Goal: Task Accomplishment & Management: Use online tool/utility

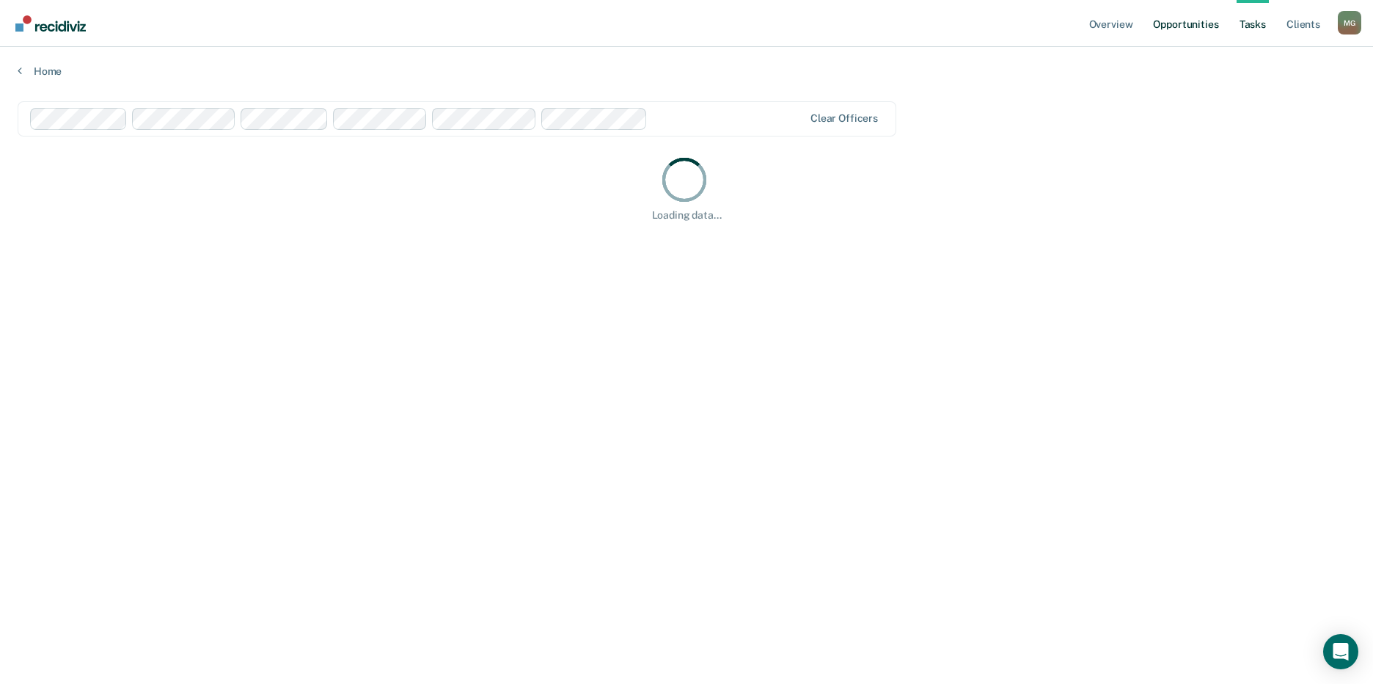
click at [1186, 21] on link "Opportunities" at bounding box center [1185, 23] width 71 height 47
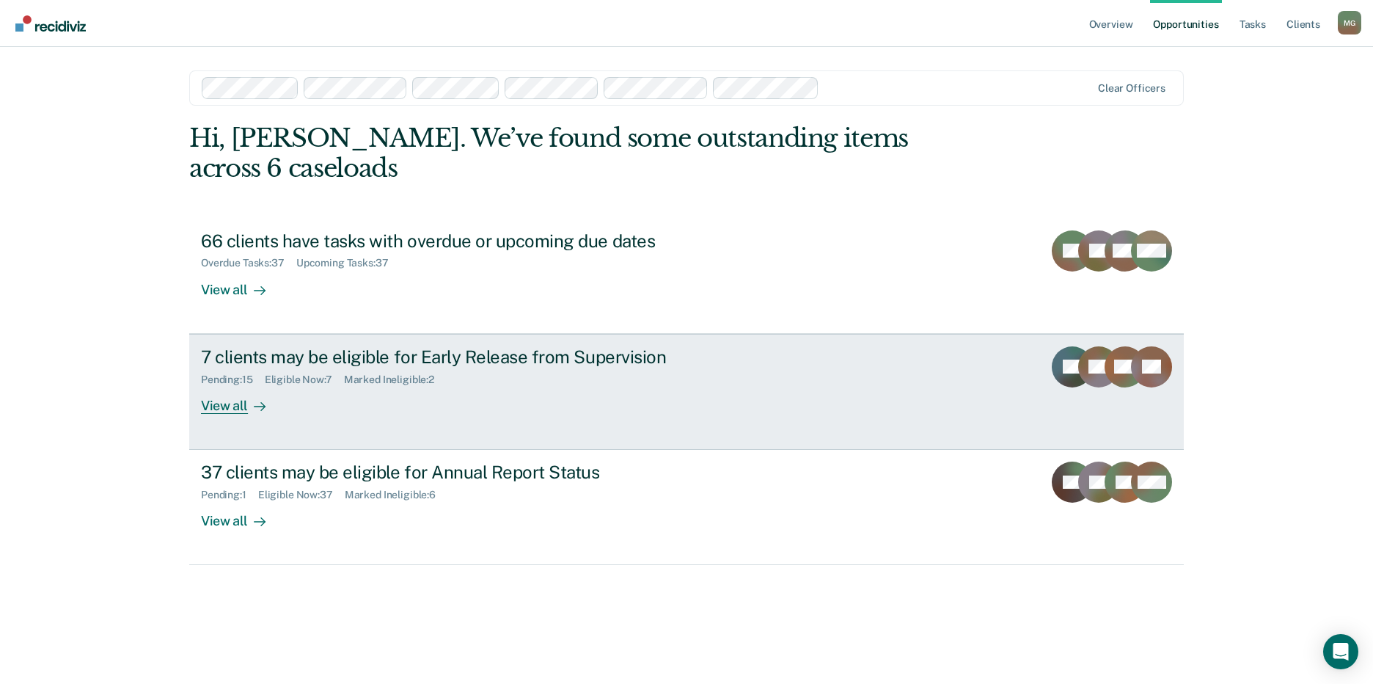
click at [312, 346] on div "7 clients may be eligible for Early Release from Supervision" at bounding box center [458, 356] width 515 height 21
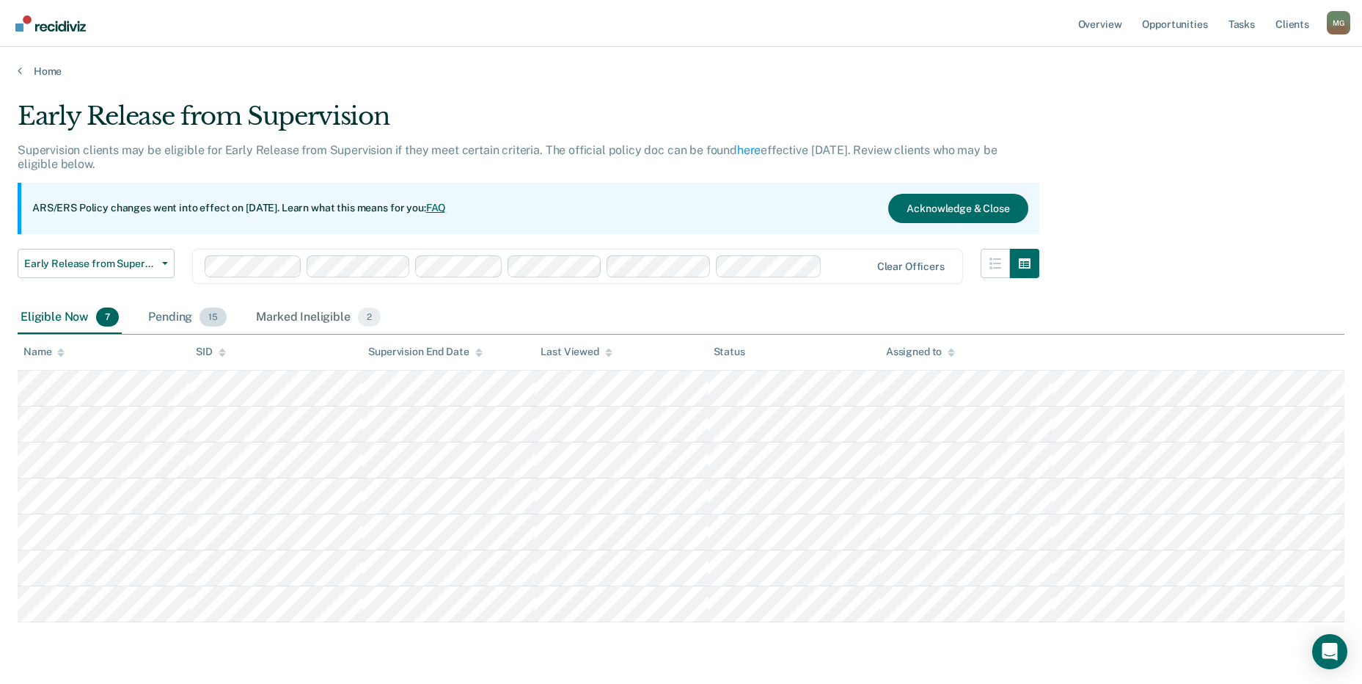
click at [169, 314] on div "Pending 15" at bounding box center [187, 317] width 84 height 32
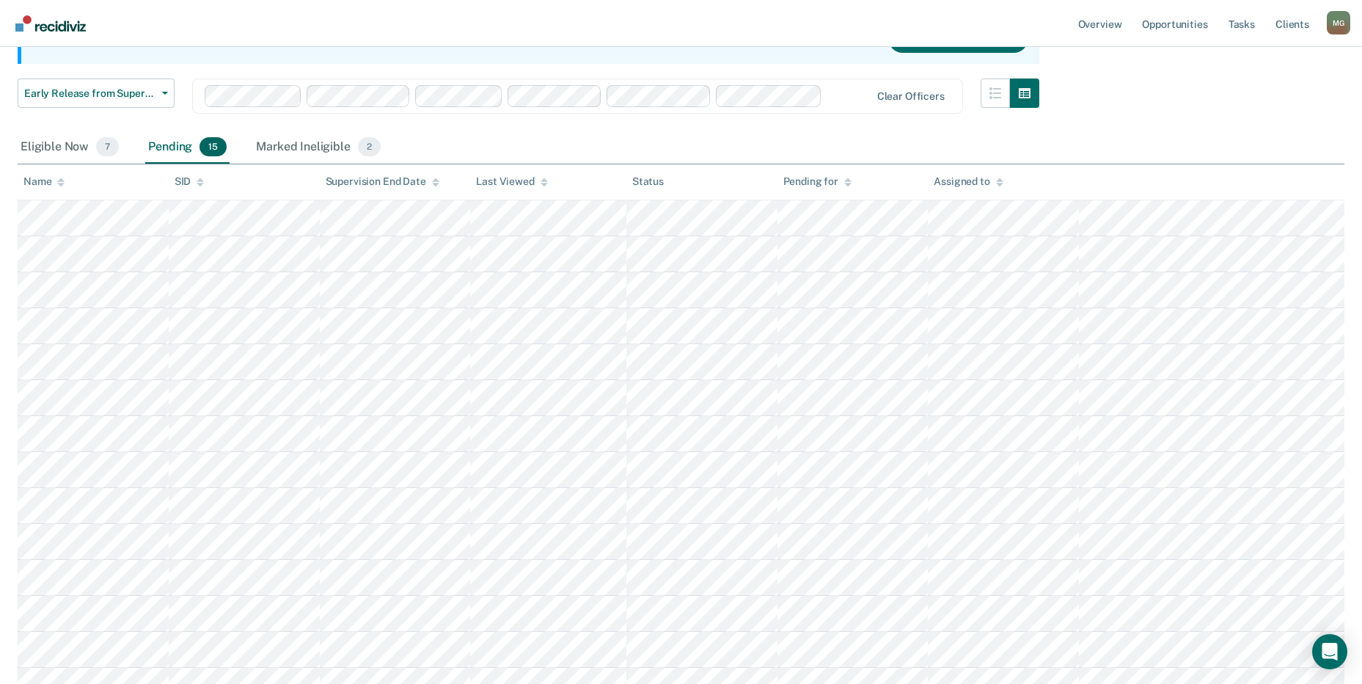
scroll to position [220, 0]
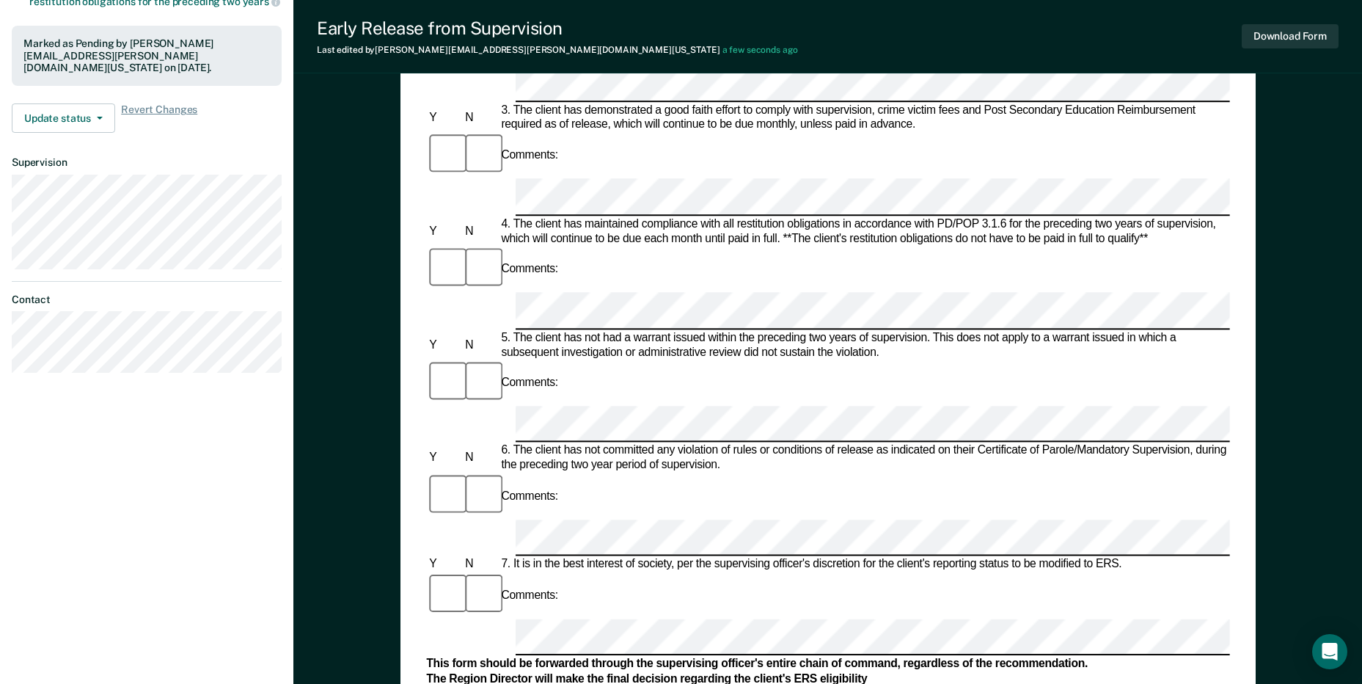
scroll to position [440, 0]
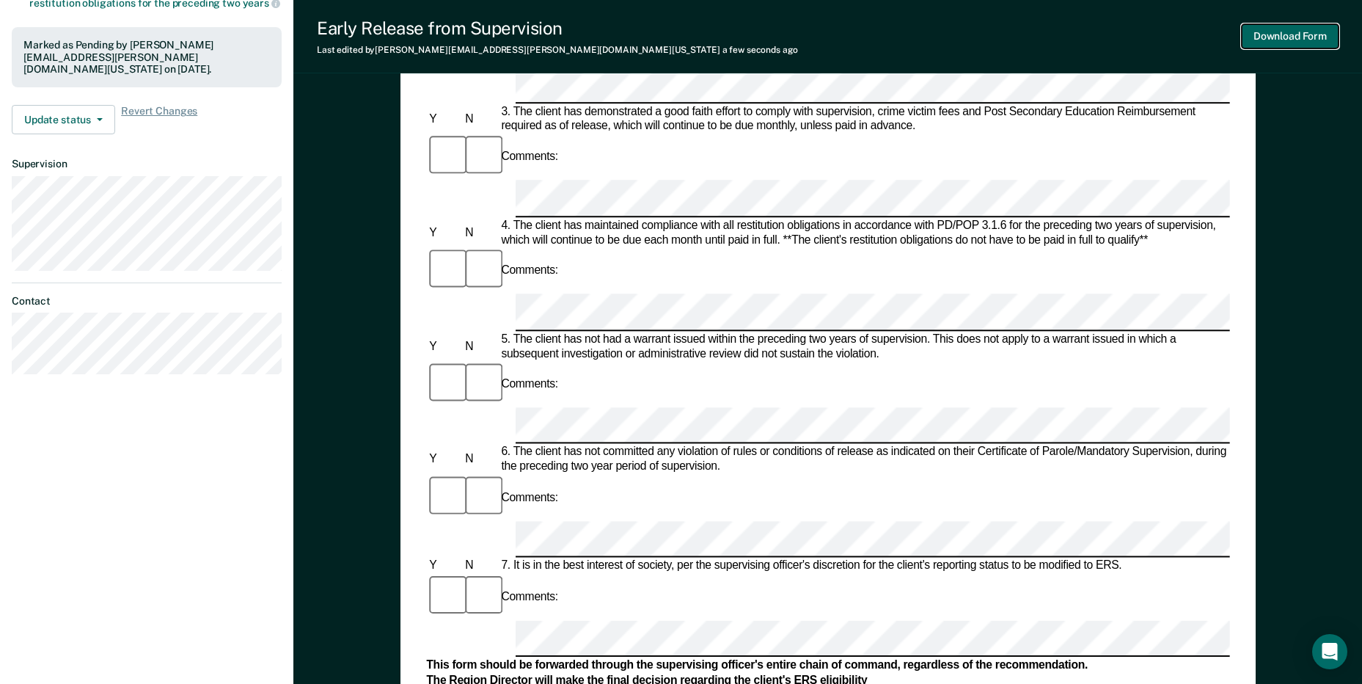
click at [1299, 32] on button "Download Form" at bounding box center [1290, 36] width 97 height 24
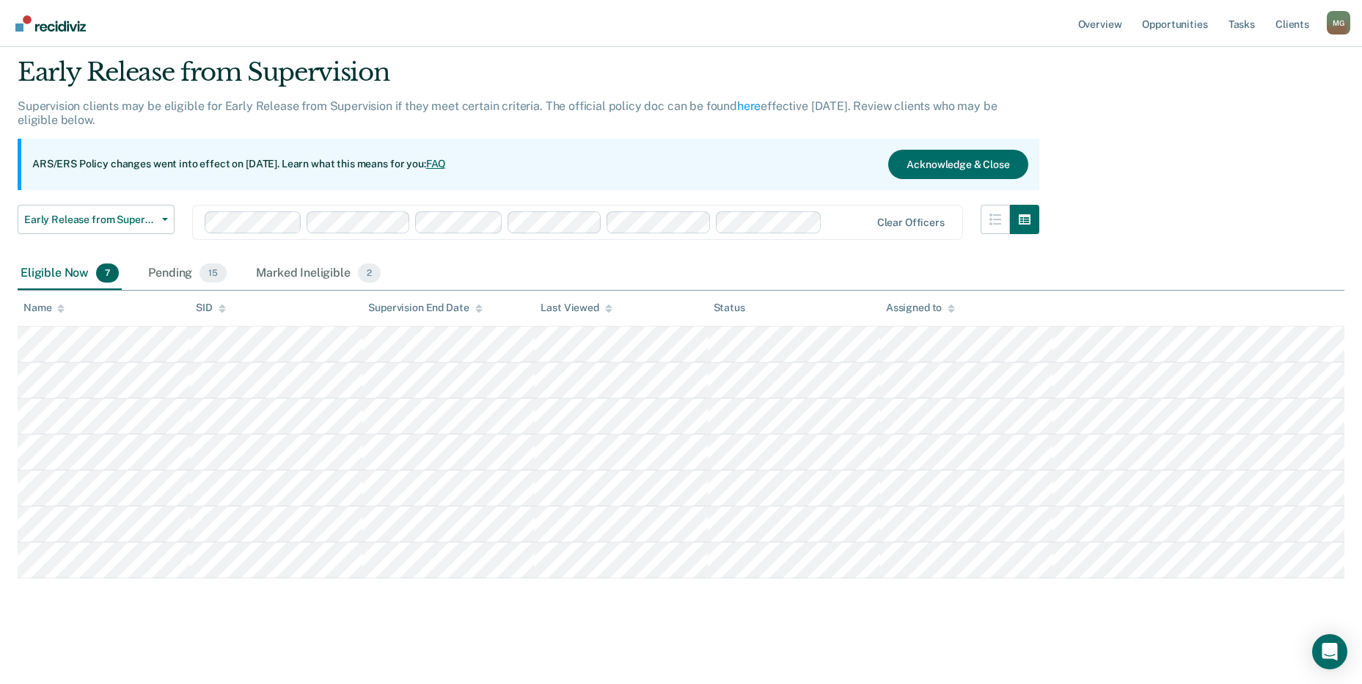
scroll to position [44, 0]
click at [191, 271] on div "Pending 15" at bounding box center [187, 273] width 84 height 32
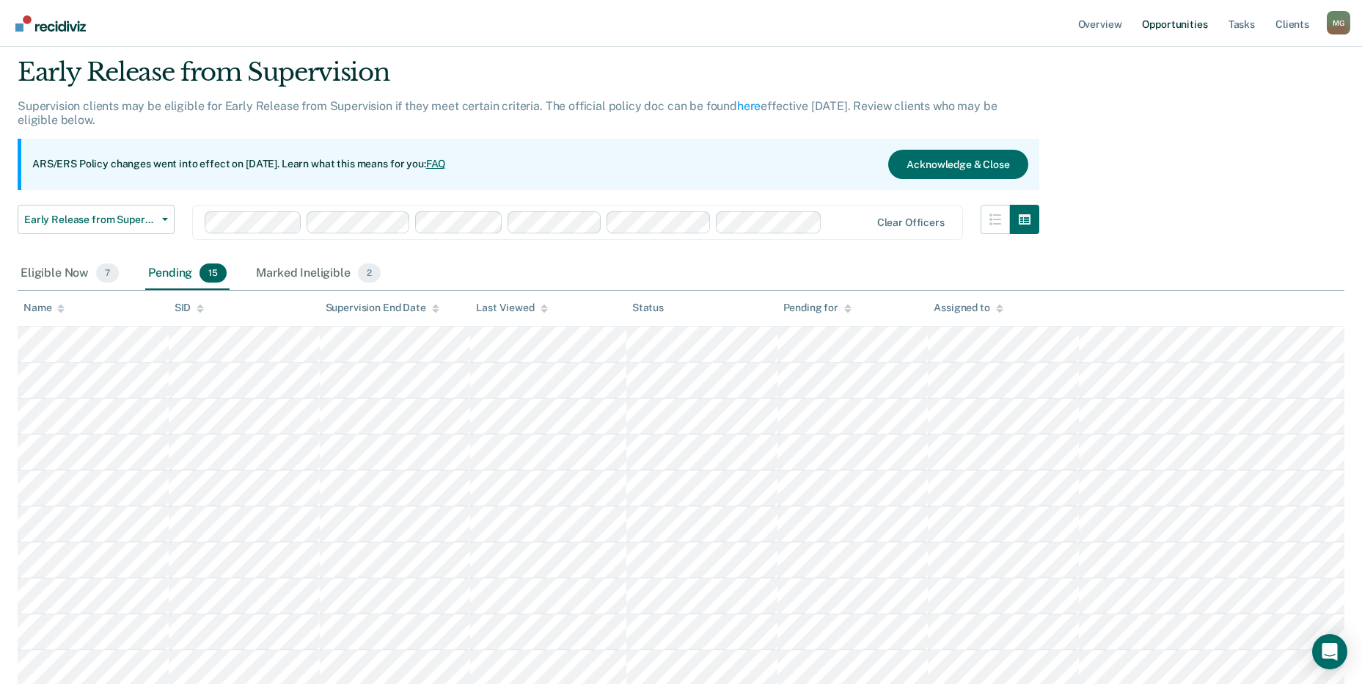
click at [1156, 15] on link "Opportunities" at bounding box center [1174, 23] width 71 height 47
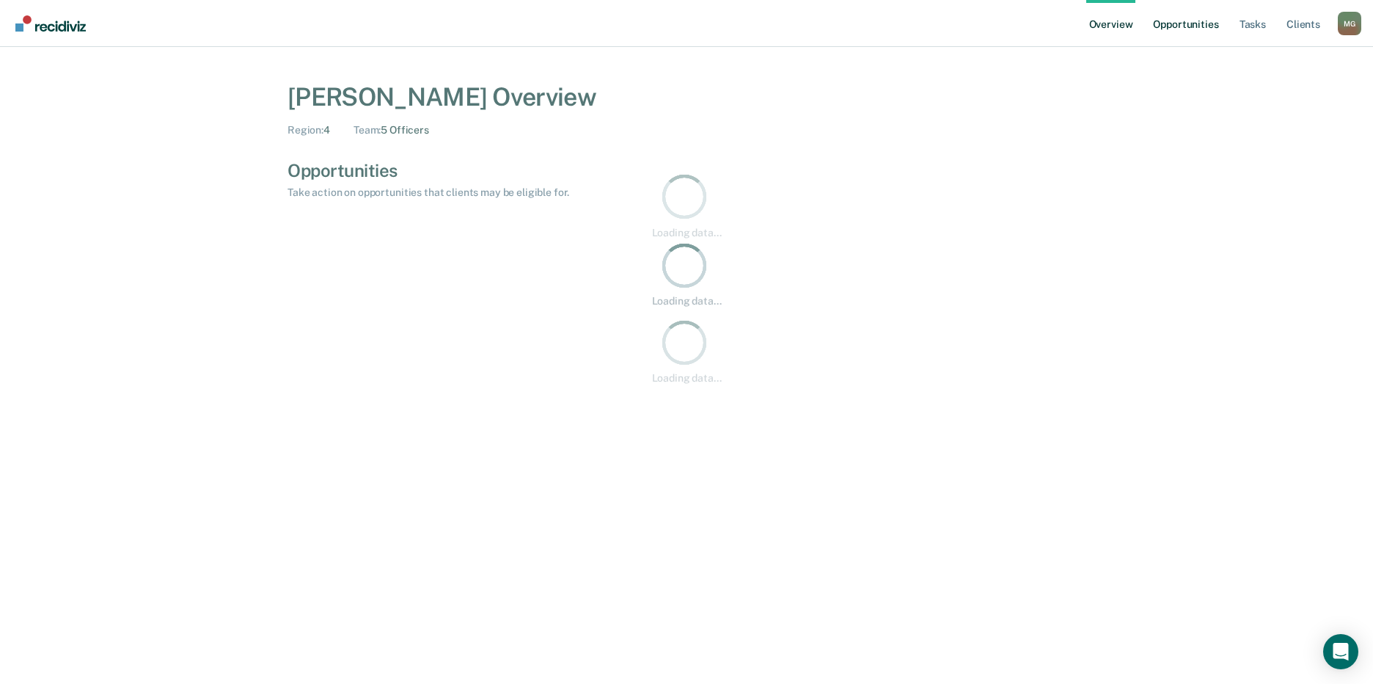
click at [1204, 23] on link "Opportunities" at bounding box center [1185, 23] width 71 height 47
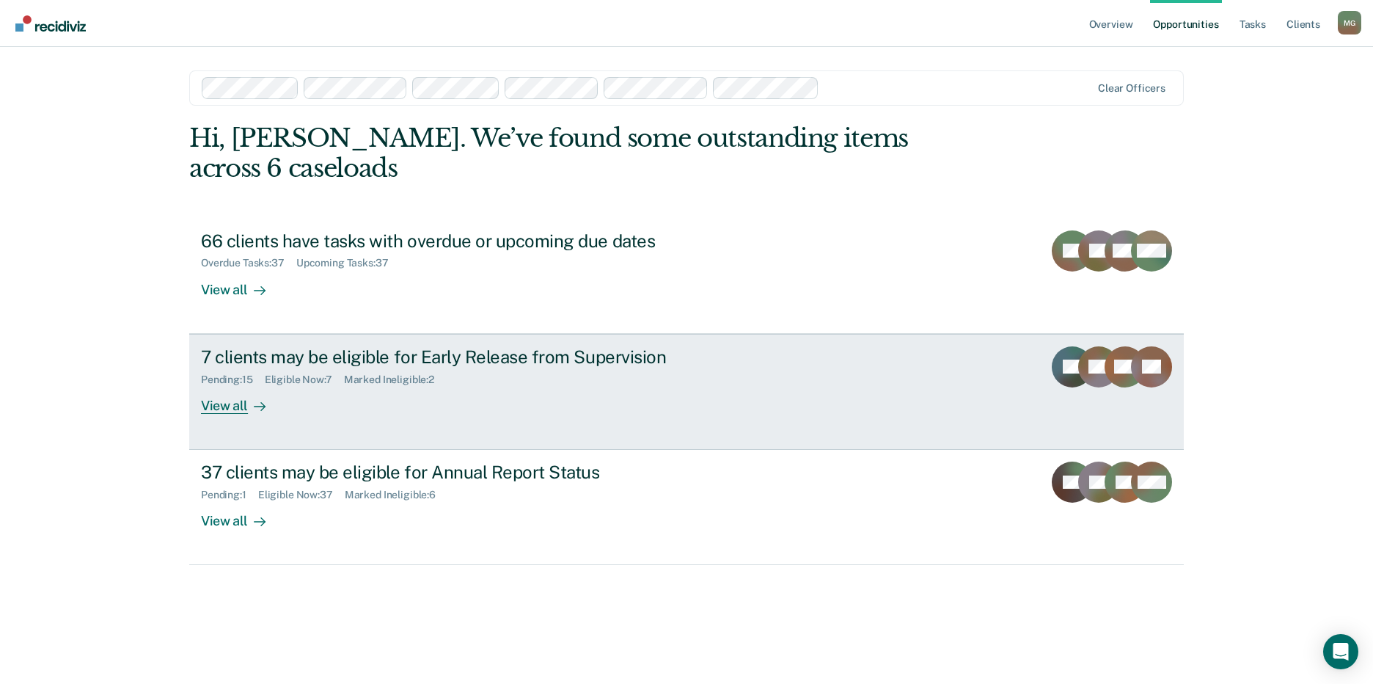
click at [270, 346] on div "7 clients may be eligible for Early Release from Supervision" at bounding box center [458, 356] width 515 height 21
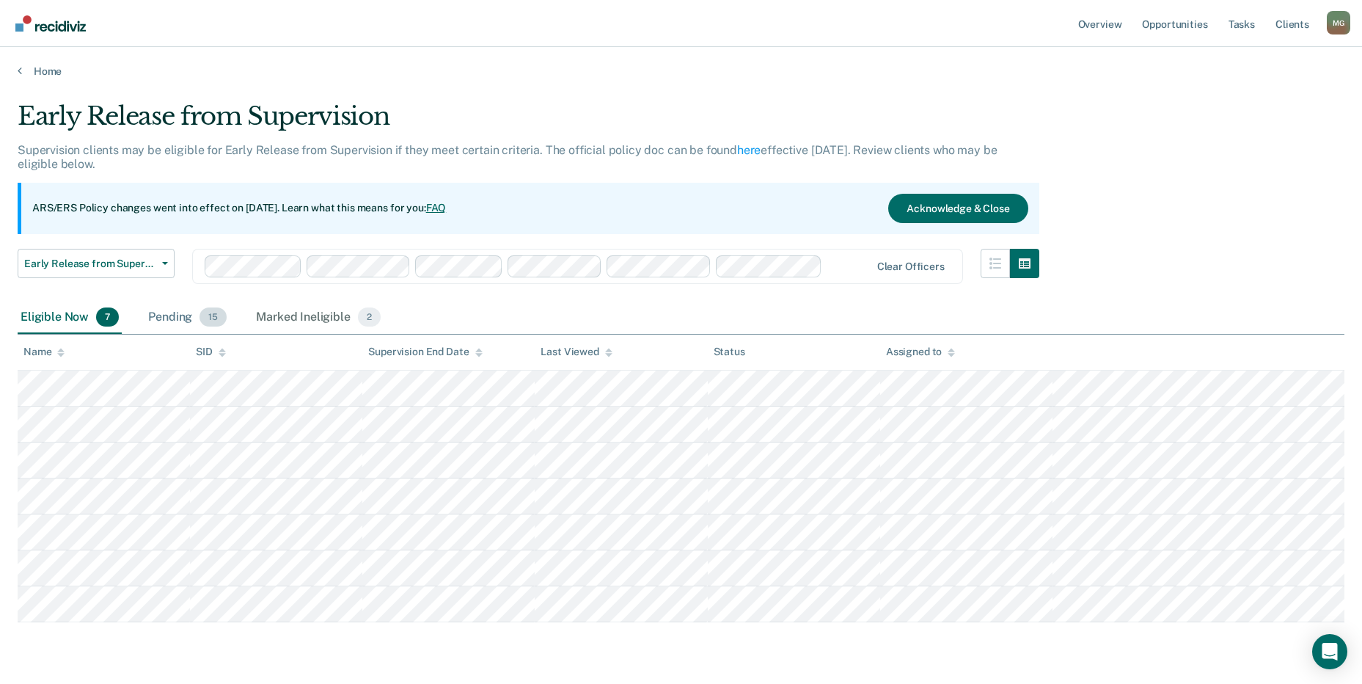
click at [186, 318] on div "Pending 15" at bounding box center [187, 317] width 84 height 32
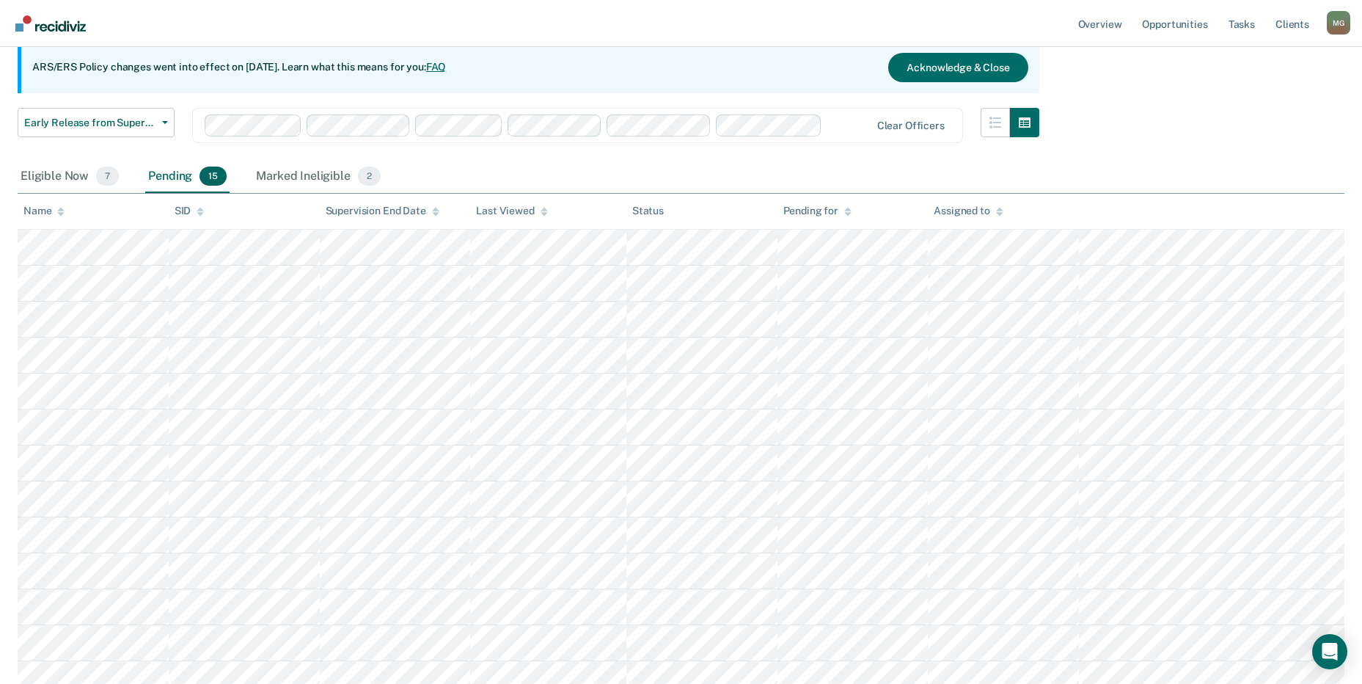
scroll to position [147, 0]
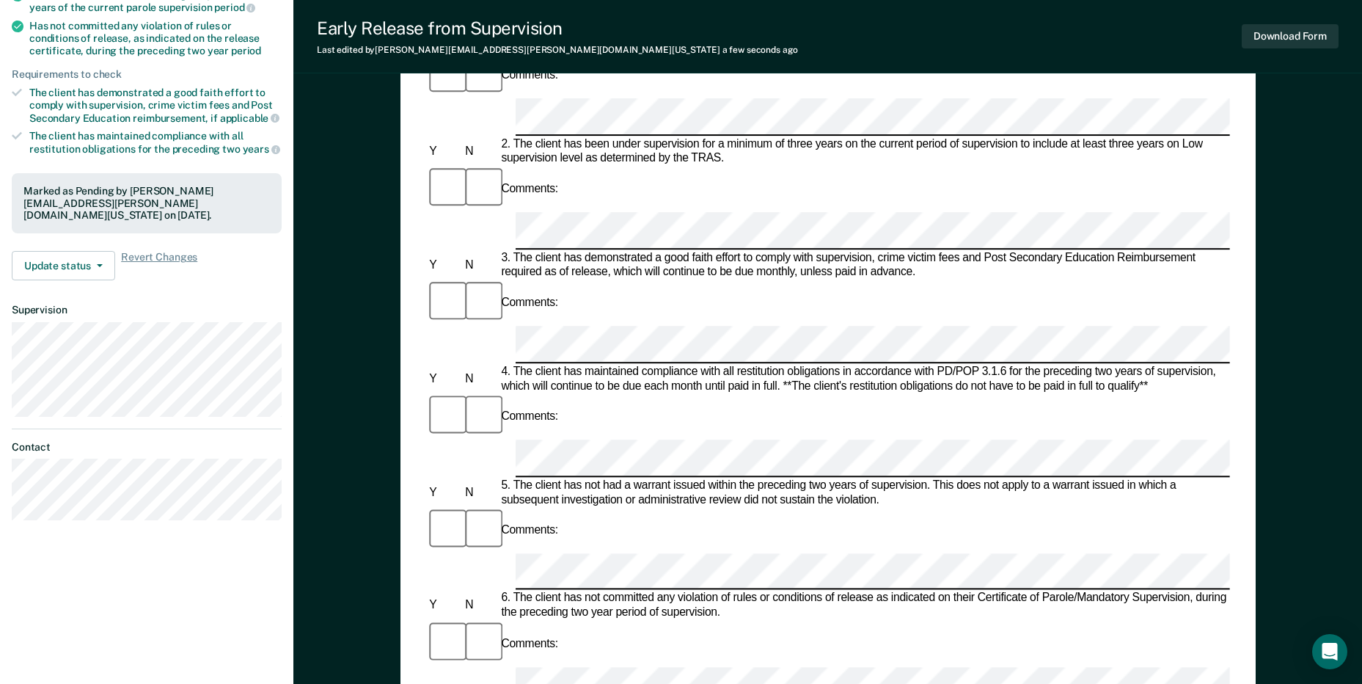
scroll to position [293, 0]
click at [1296, 32] on button "Download Form" at bounding box center [1290, 36] width 97 height 24
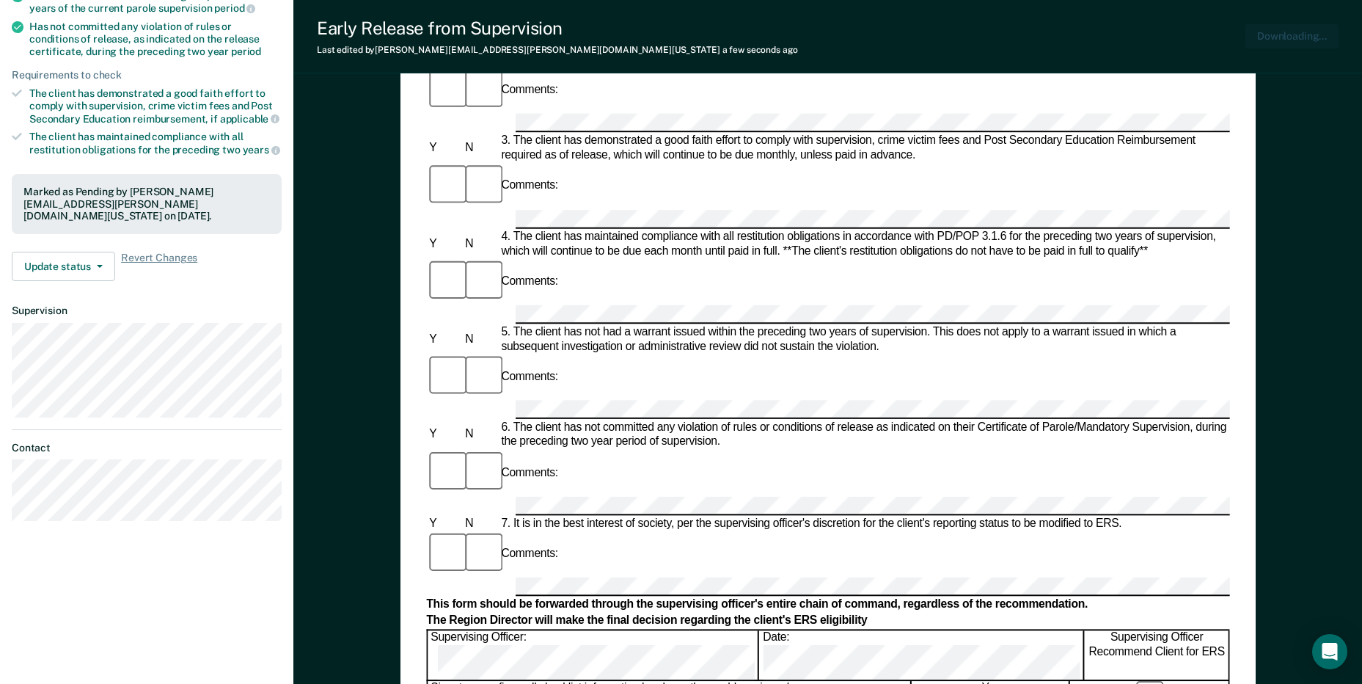
scroll to position [0, 0]
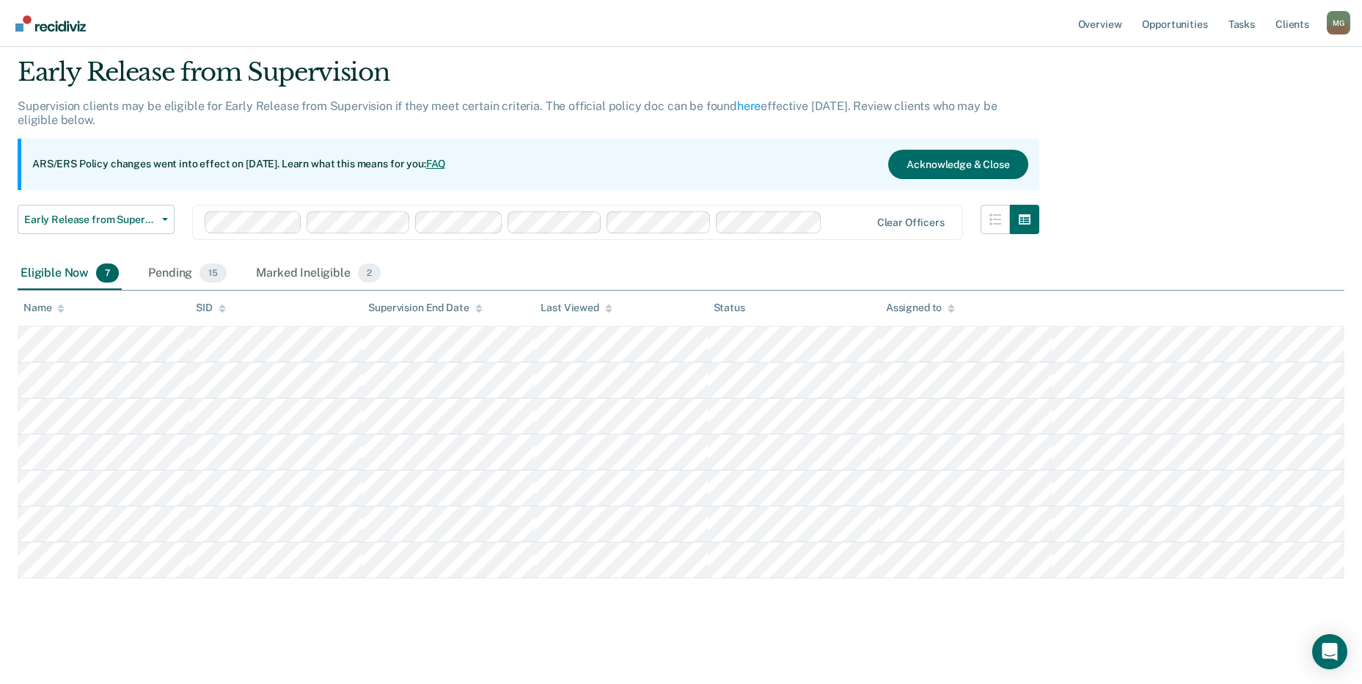
scroll to position [44, 0]
click at [1191, 29] on link "Opportunities" at bounding box center [1174, 23] width 71 height 47
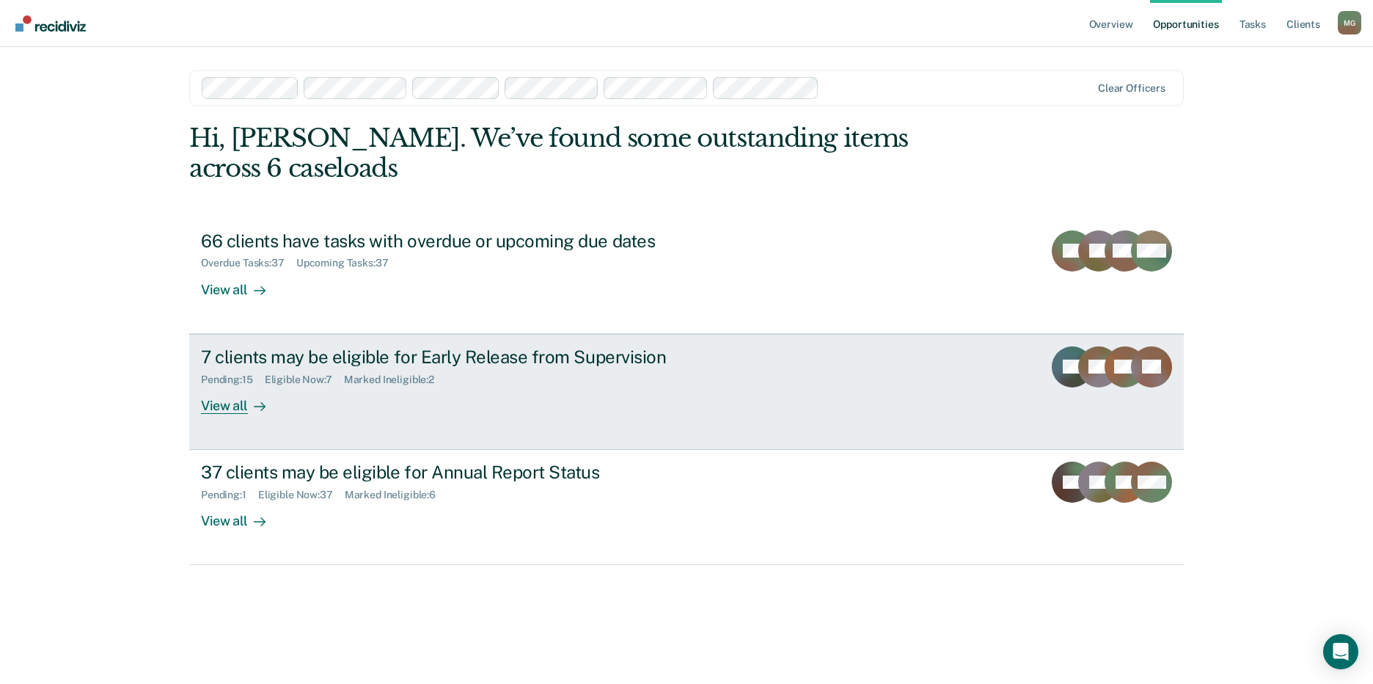
click at [220, 373] on div "Pending : 15" at bounding box center [233, 379] width 64 height 12
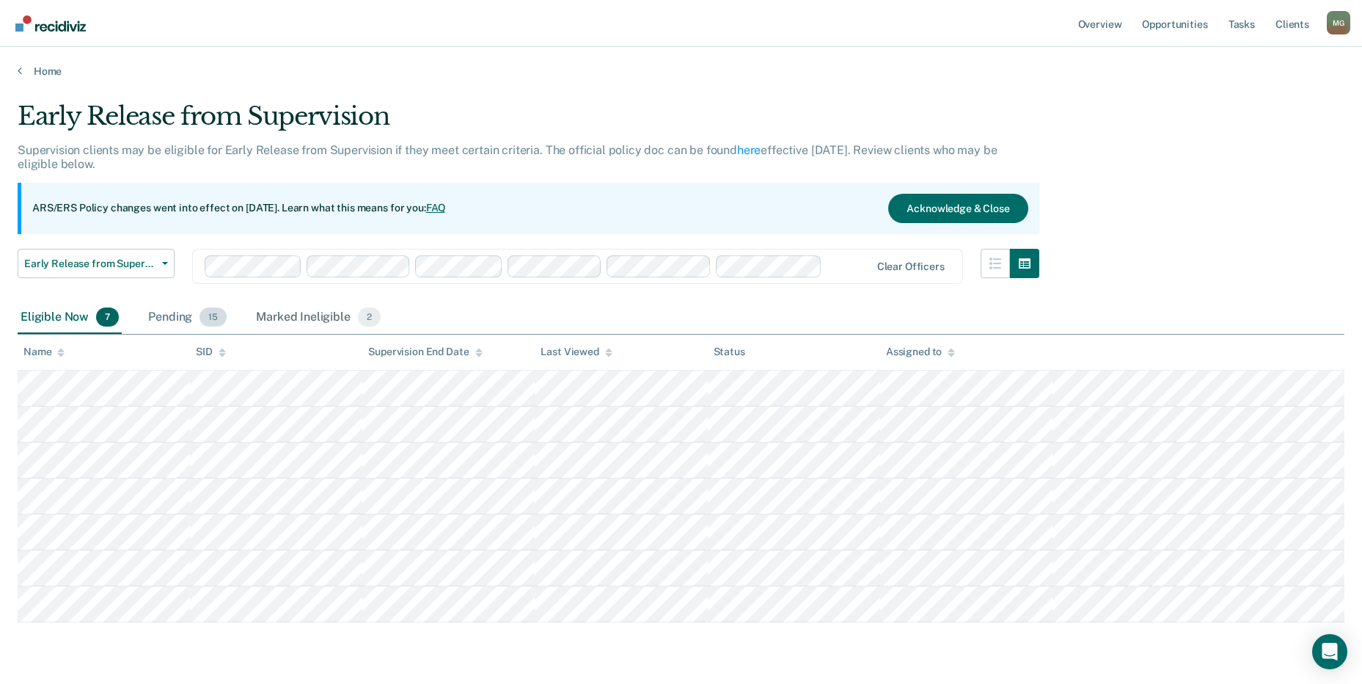
click at [199, 310] on div "Pending 15" at bounding box center [187, 317] width 84 height 32
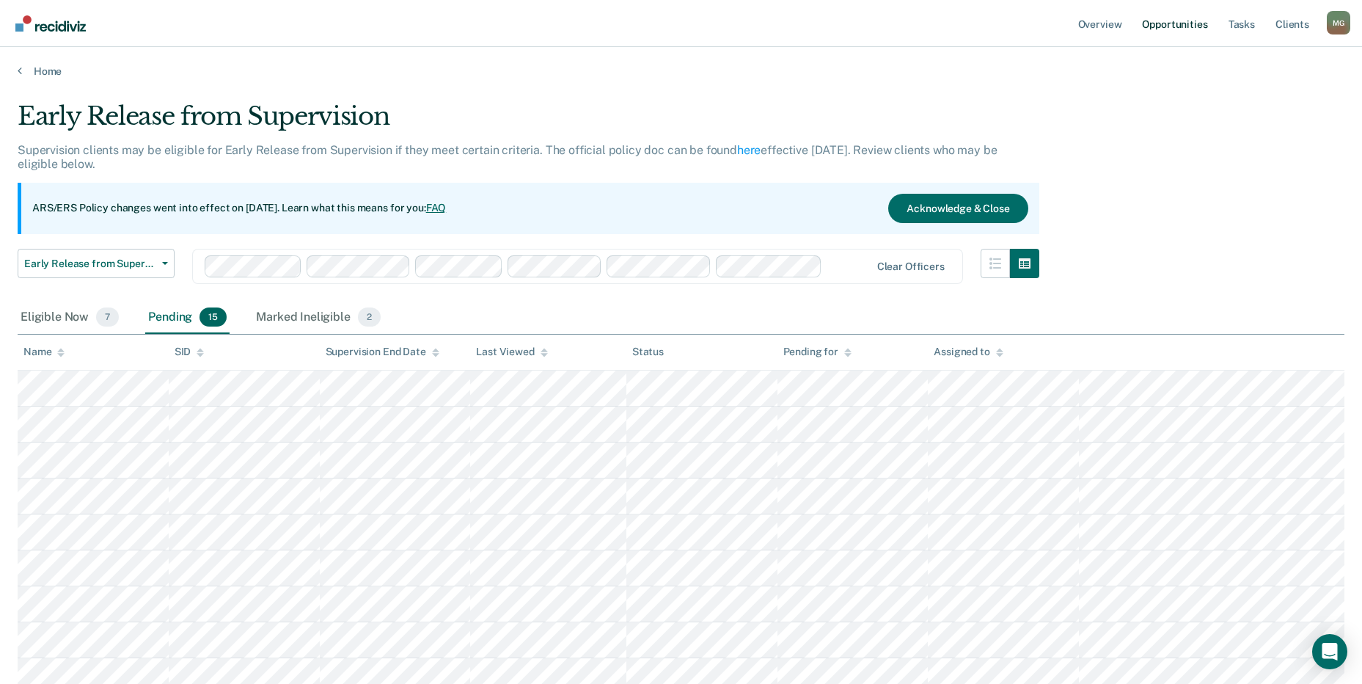
click at [1190, 29] on link "Opportunities" at bounding box center [1174, 23] width 71 height 47
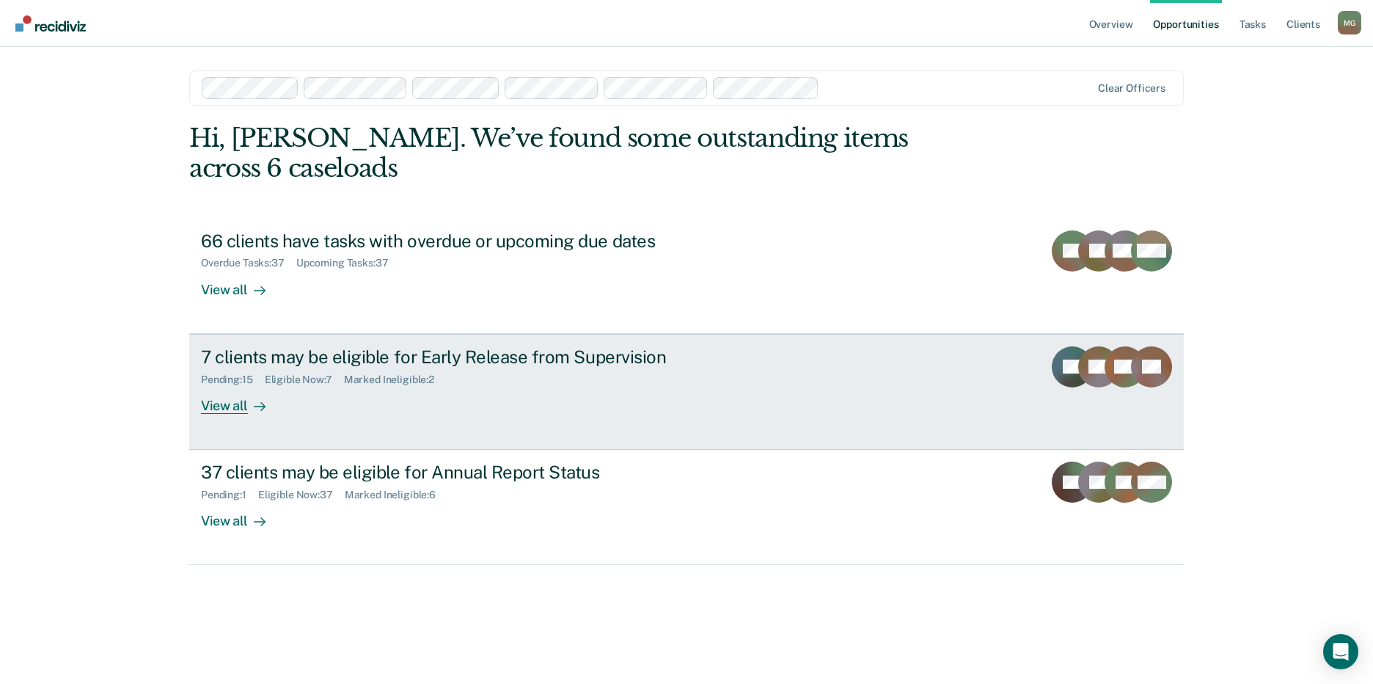
click at [228, 385] on div "View all" at bounding box center [242, 399] width 82 height 29
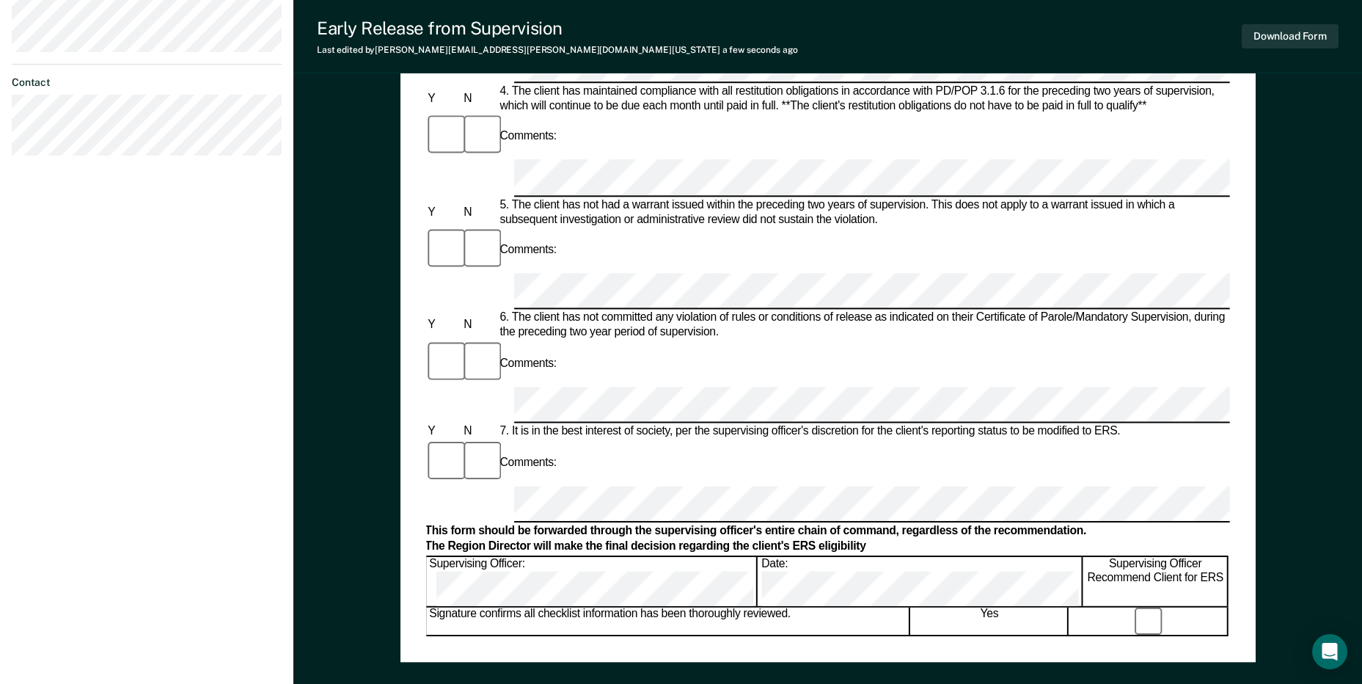
scroll to position [587, 0]
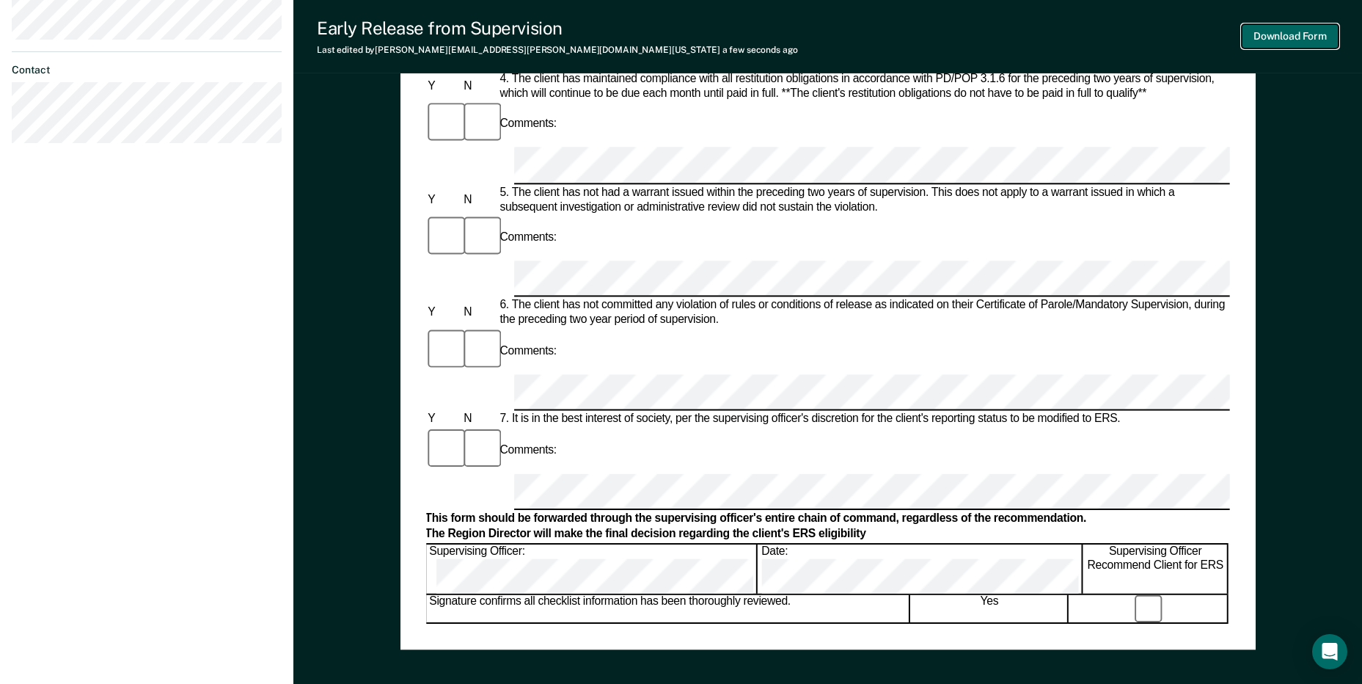
click at [1287, 37] on button "Download Form" at bounding box center [1290, 36] width 97 height 24
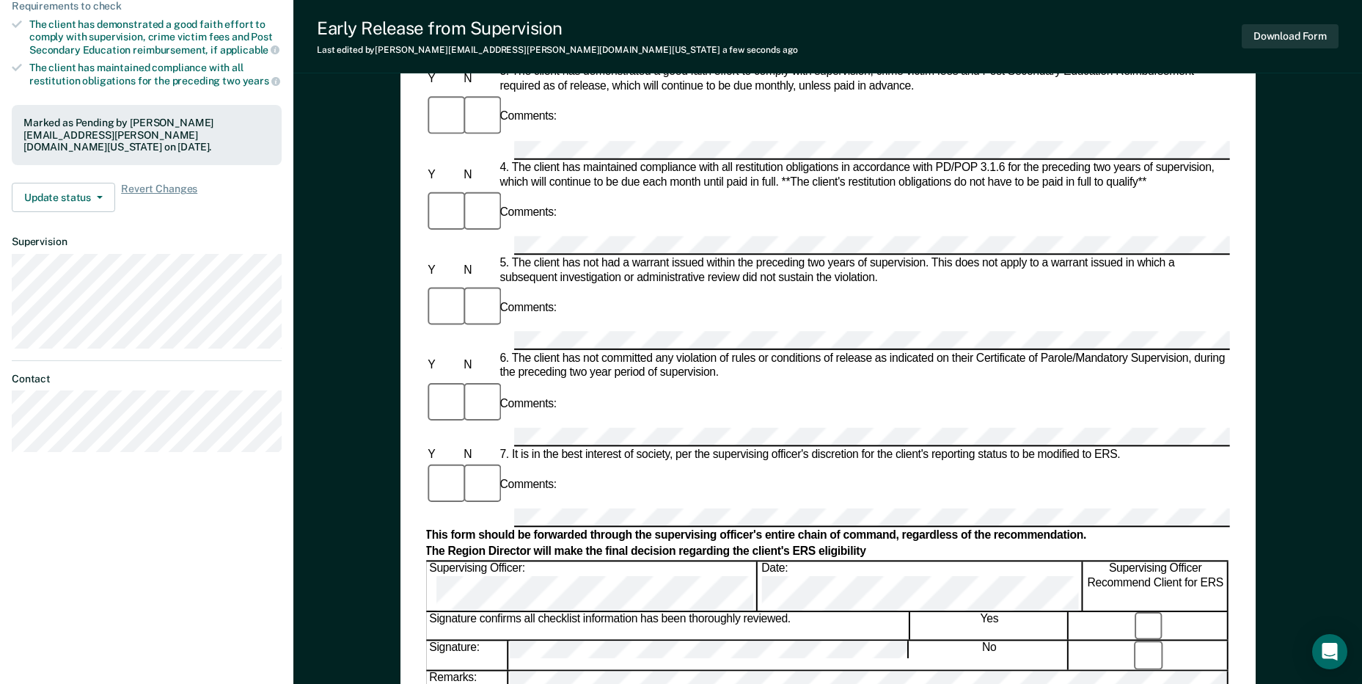
scroll to position [7, 0]
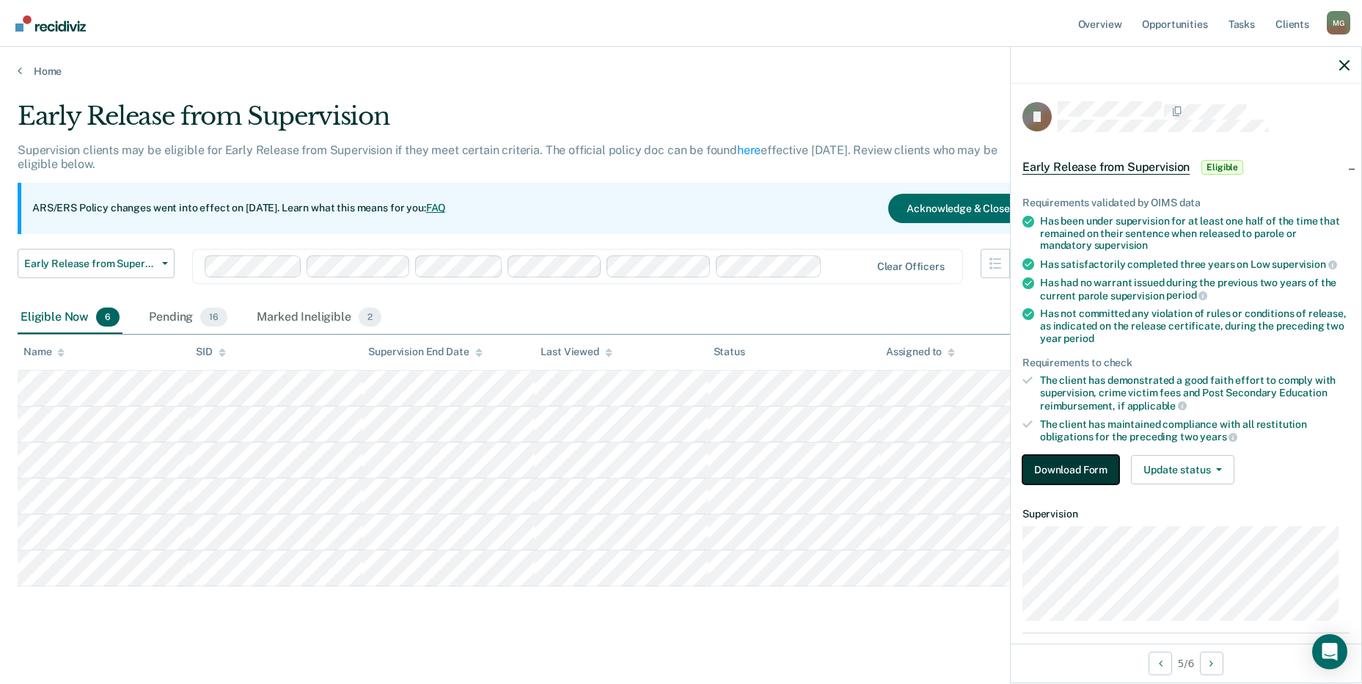
click at [1094, 466] on button "Download Form" at bounding box center [1070, 469] width 97 height 29
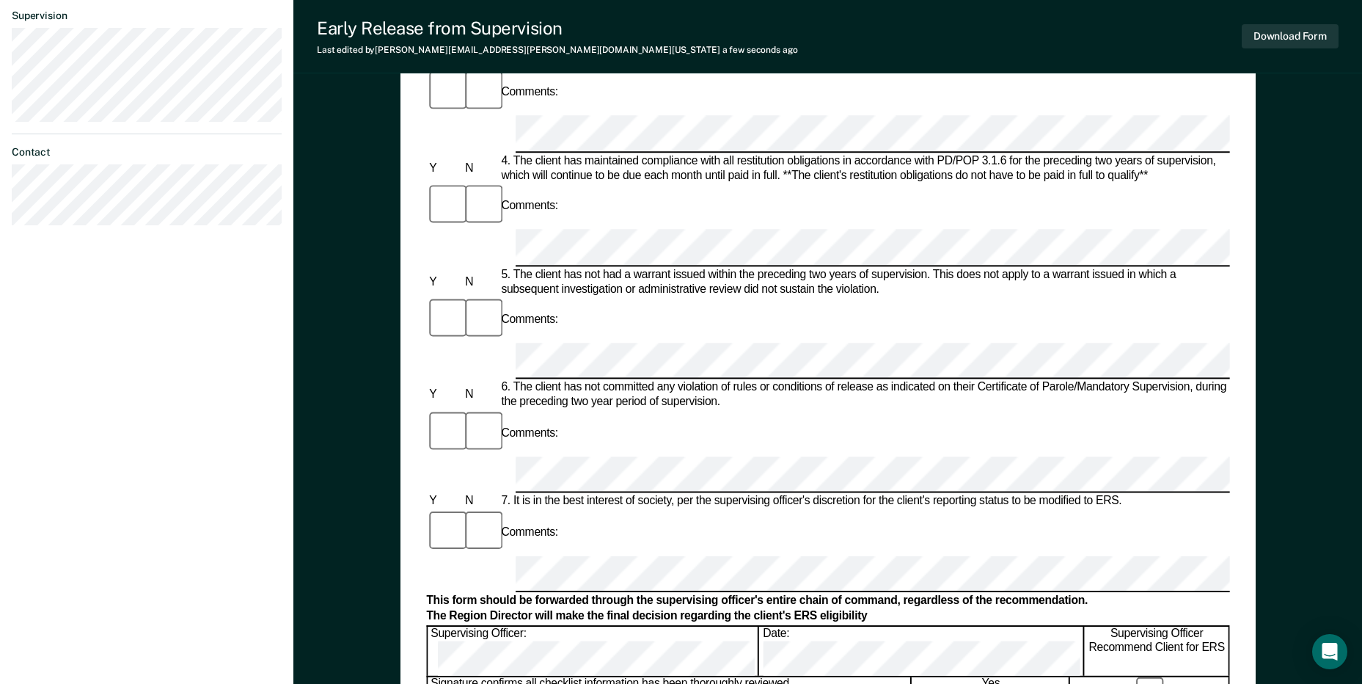
scroll to position [513, 0]
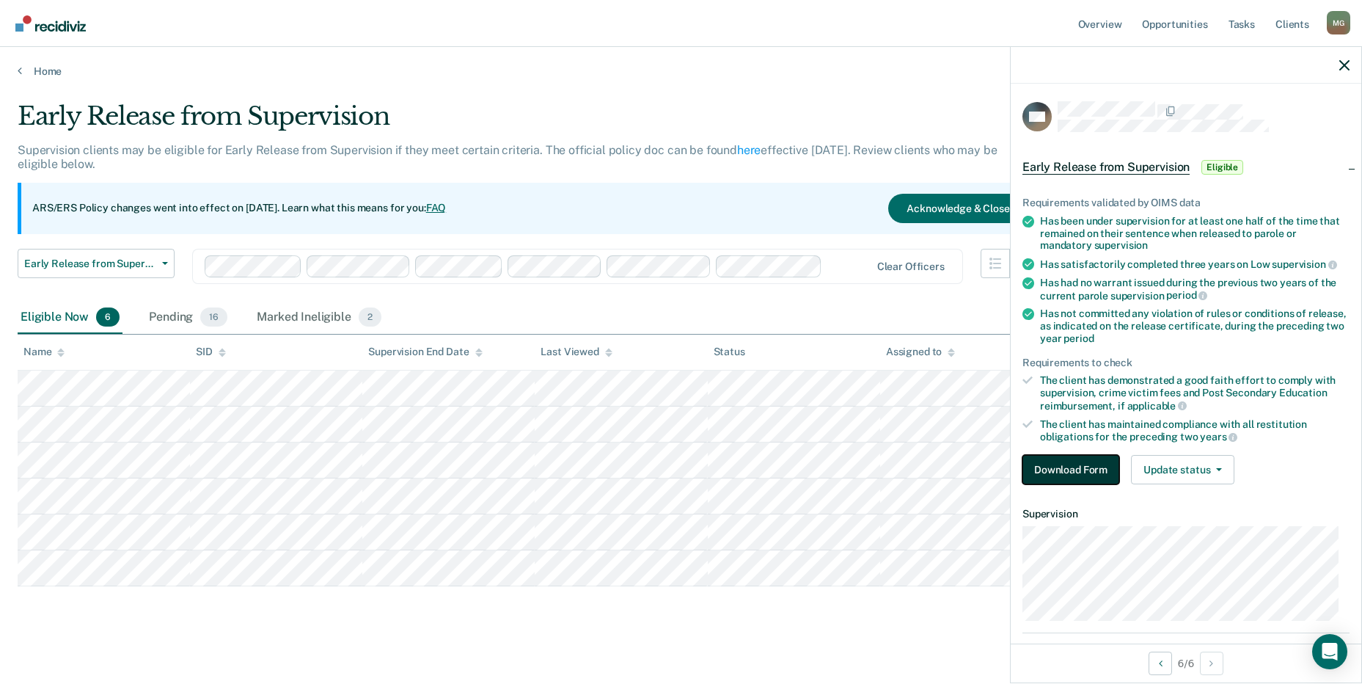
click at [1061, 467] on button "Download Form" at bounding box center [1070, 469] width 97 height 29
click at [1081, 469] on button "Download Form" at bounding box center [1070, 469] width 97 height 29
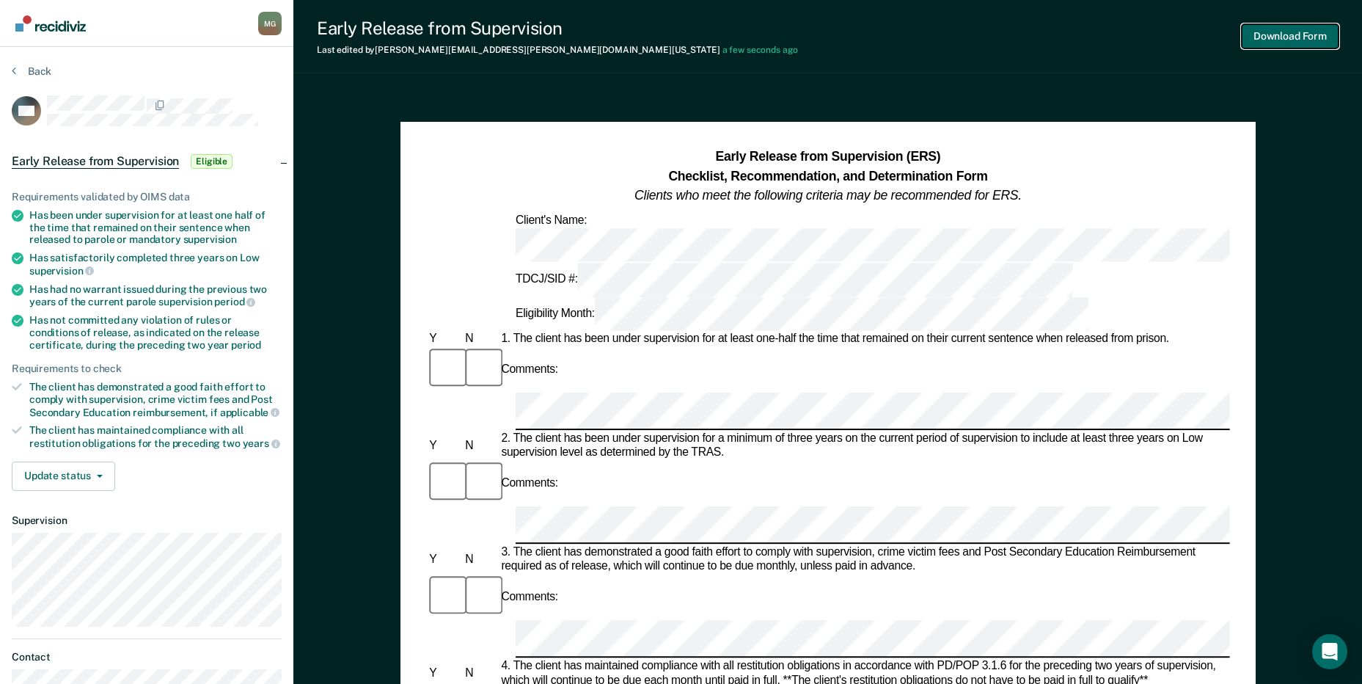
click at [1311, 26] on button "Download Form" at bounding box center [1290, 36] width 97 height 24
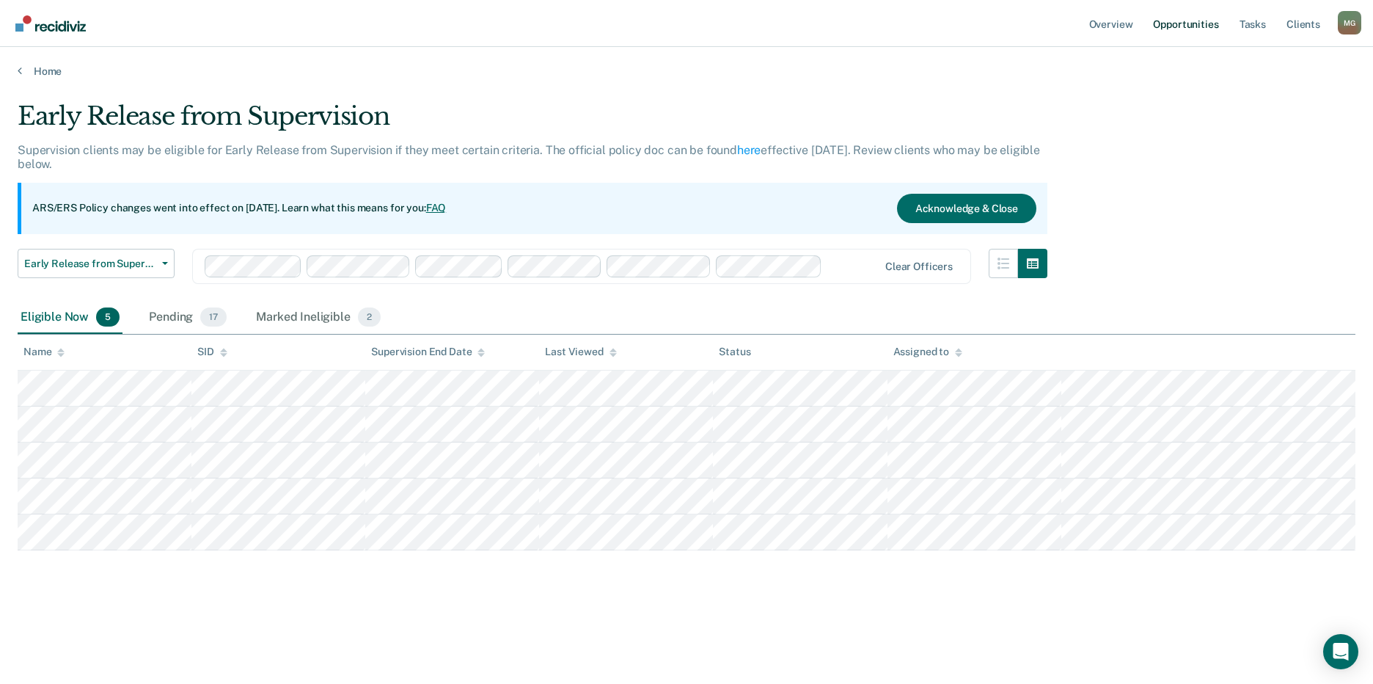
click at [1183, 23] on link "Opportunities" at bounding box center [1185, 23] width 71 height 47
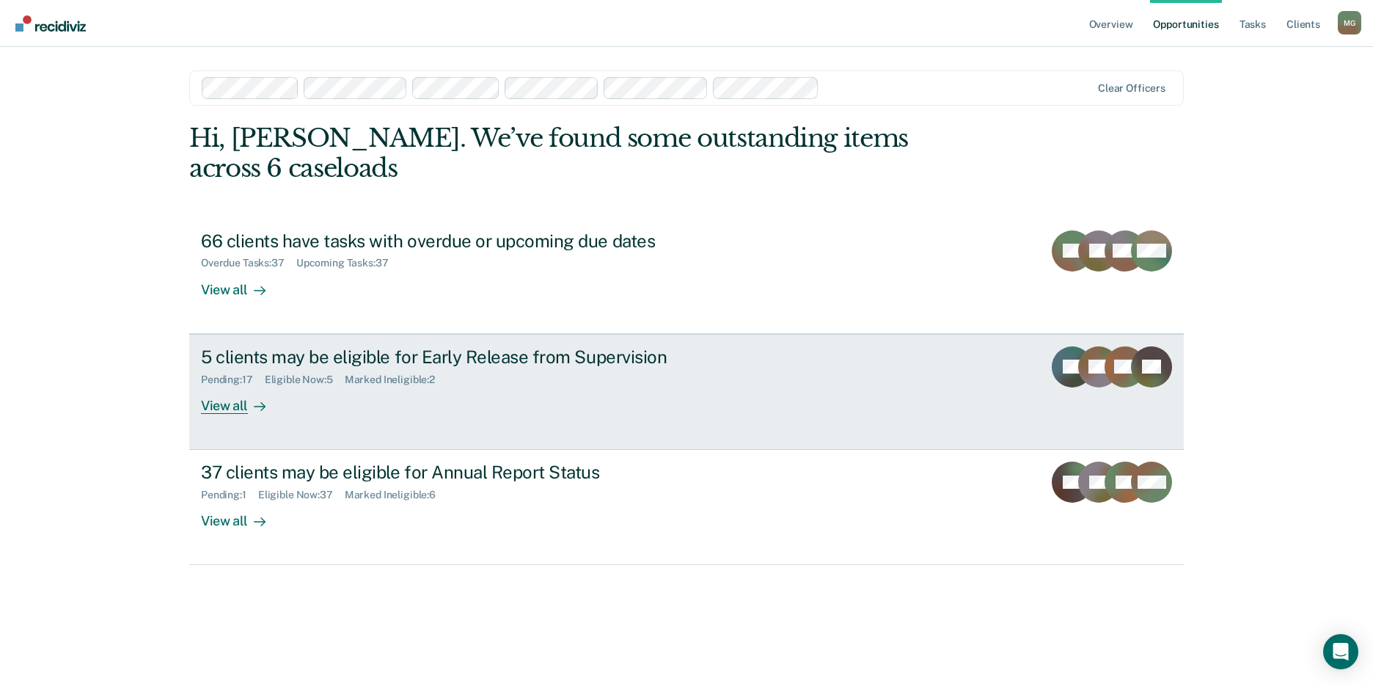
click at [296, 373] on div "Eligible Now : 5" at bounding box center [305, 379] width 80 height 12
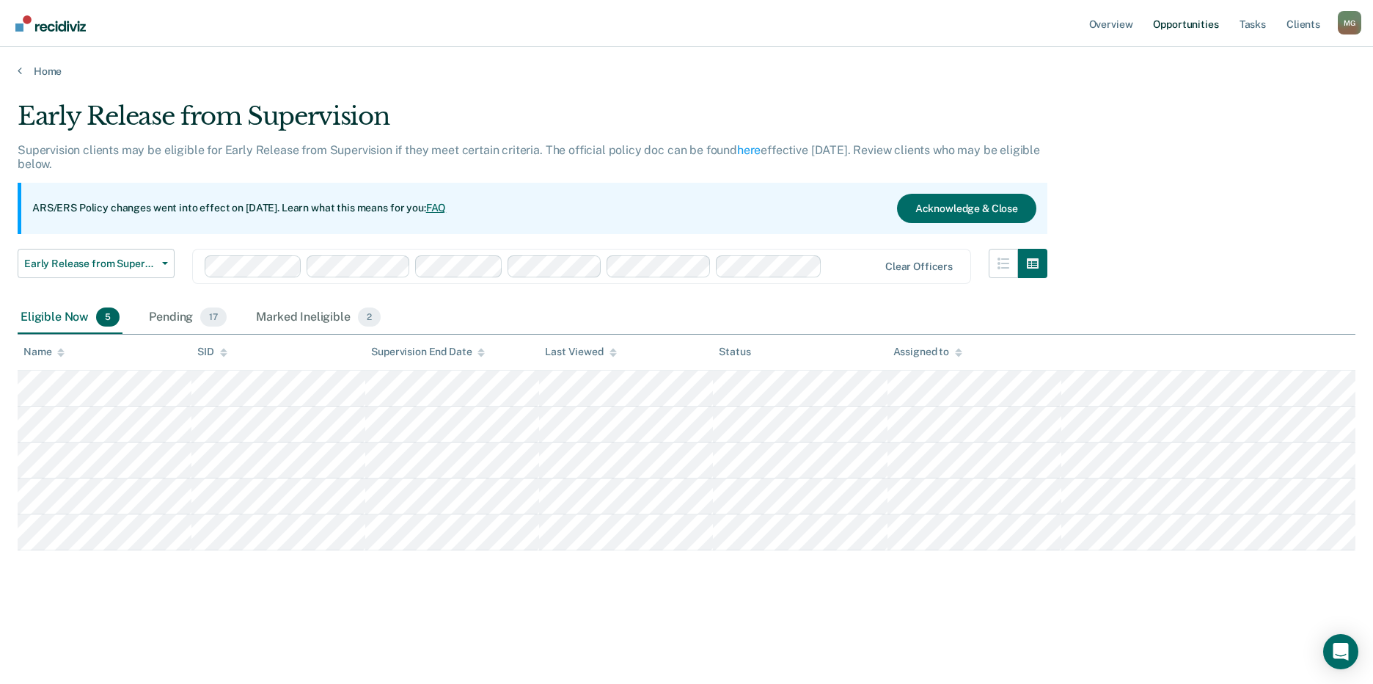
click at [1204, 22] on link "Opportunities" at bounding box center [1185, 23] width 71 height 47
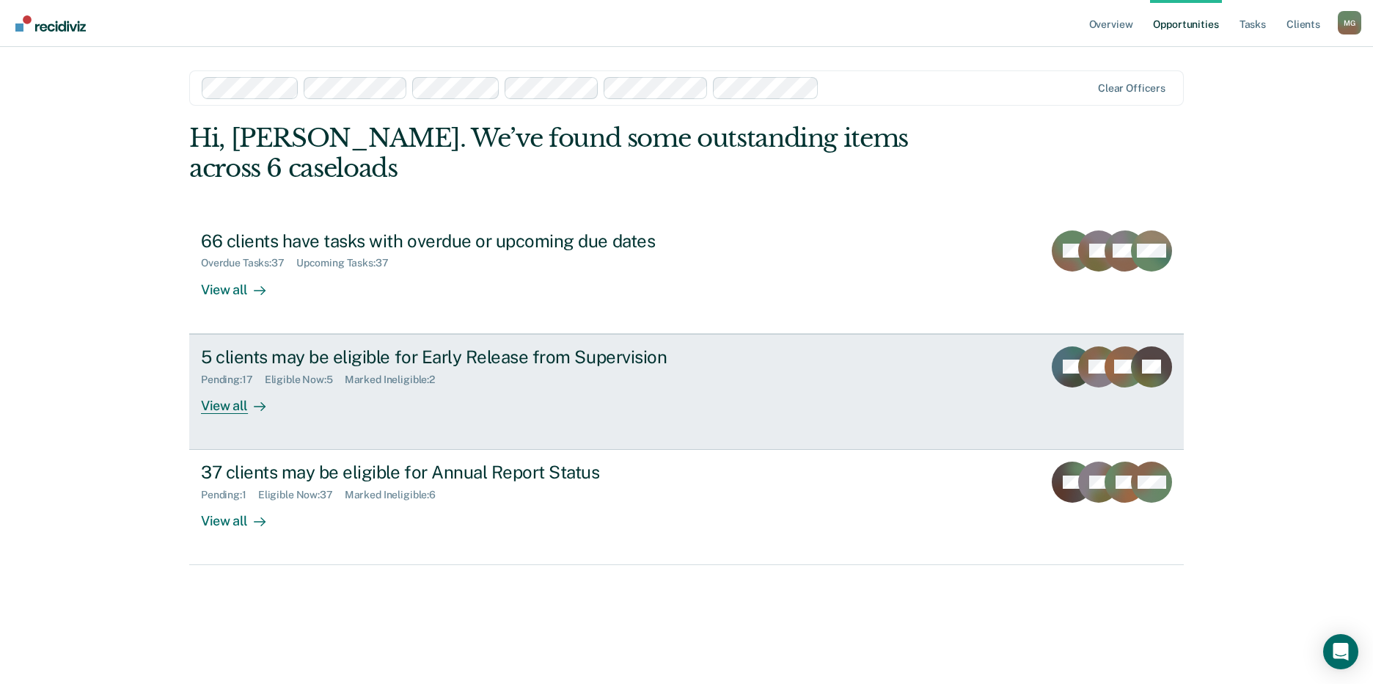
click at [330, 373] on div "Eligible Now : 5" at bounding box center [305, 379] width 80 height 12
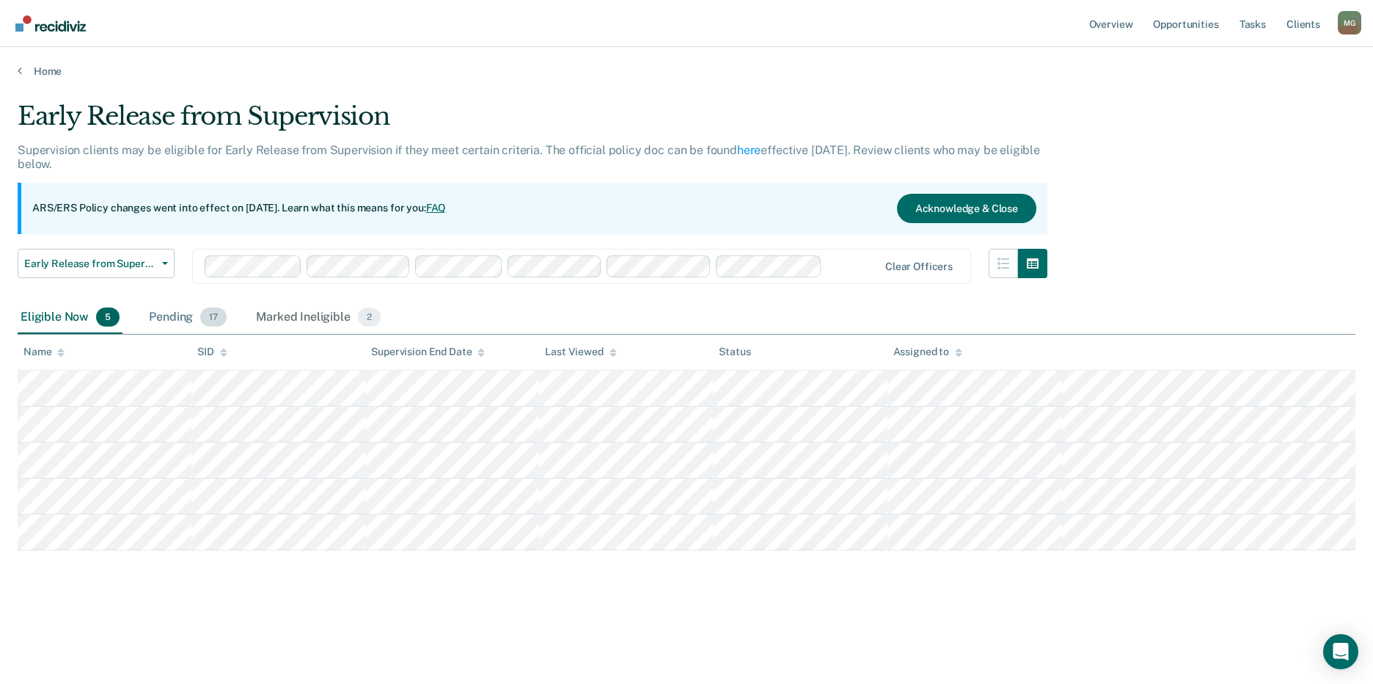
click at [178, 314] on div "Pending 17" at bounding box center [188, 317] width 84 height 32
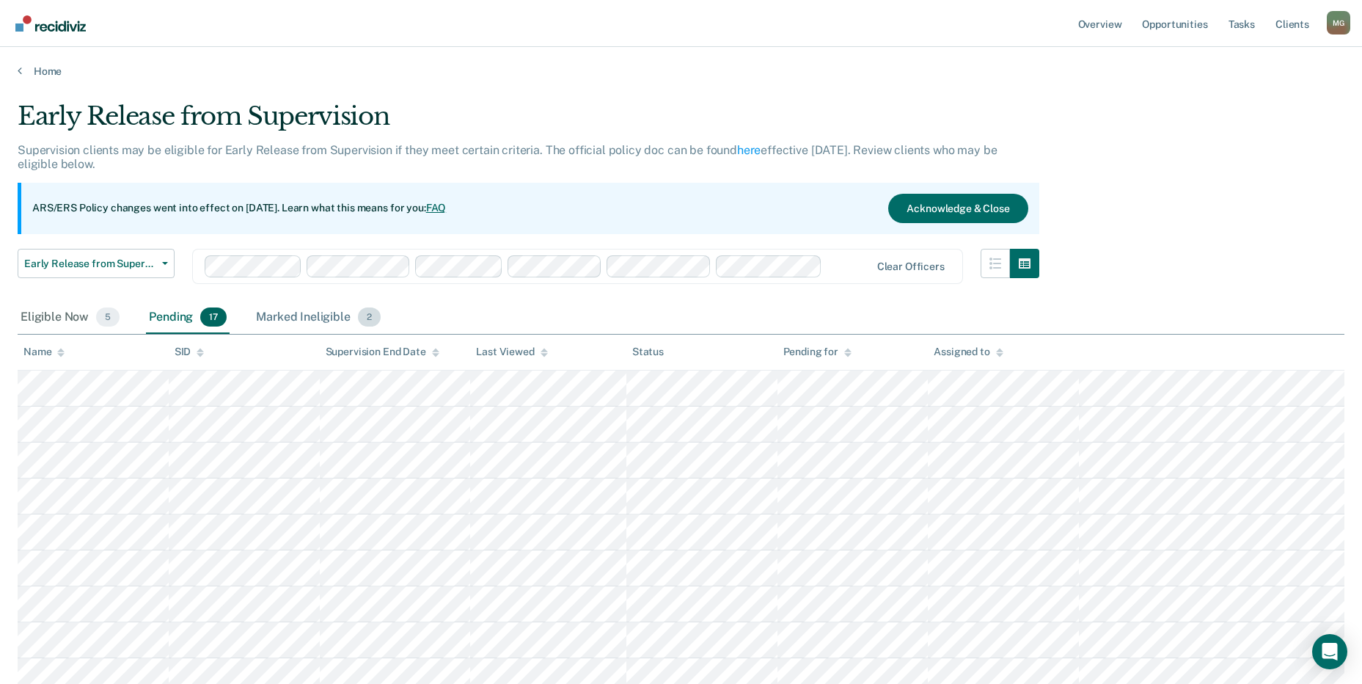
click at [314, 316] on div "Marked Ineligible 2" at bounding box center [318, 317] width 131 height 32
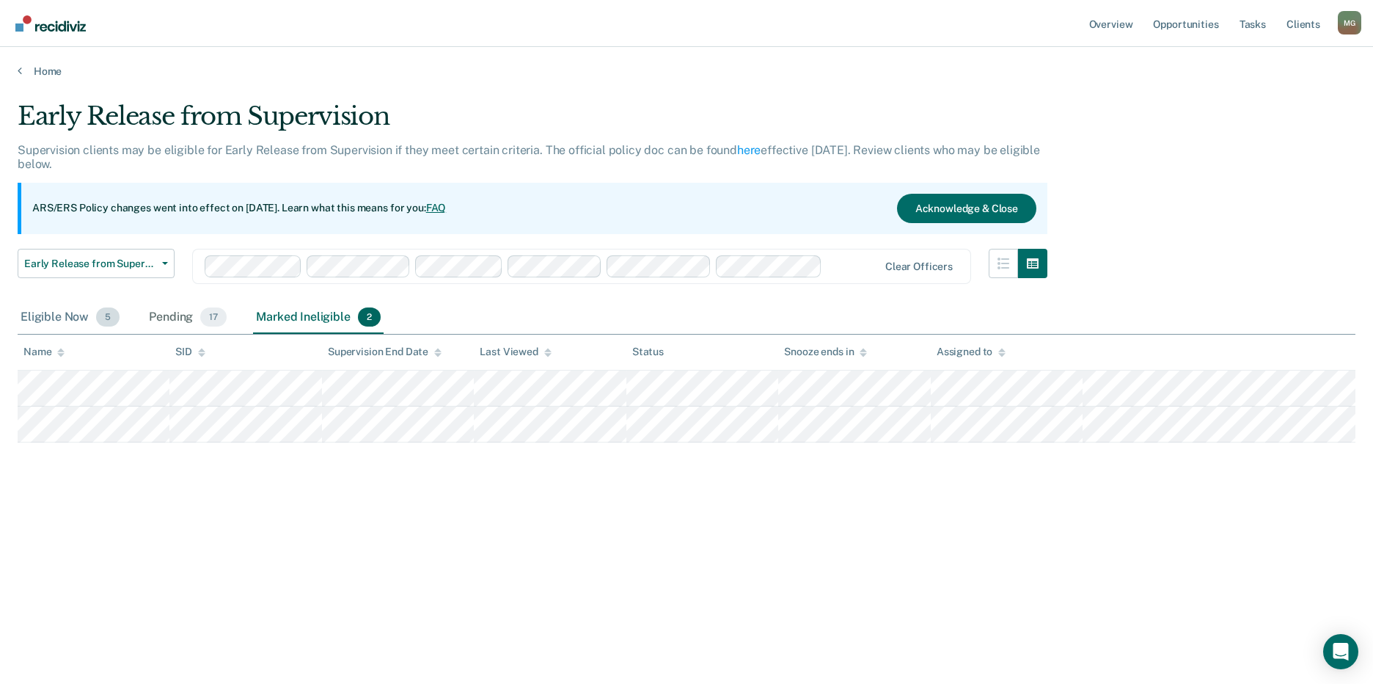
click at [65, 315] on div "Eligible Now 5" at bounding box center [70, 317] width 105 height 32
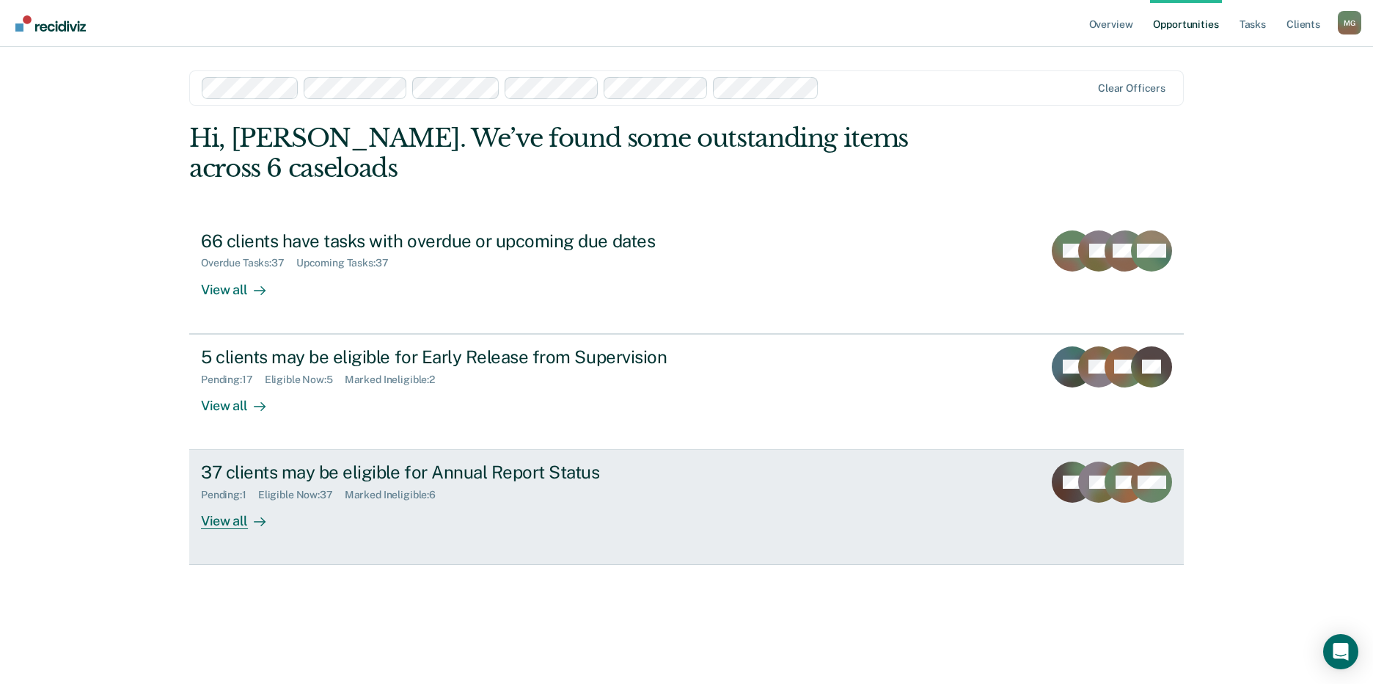
click at [365, 461] on div "37 clients may be eligible for Annual Report Status" at bounding box center [458, 471] width 515 height 21
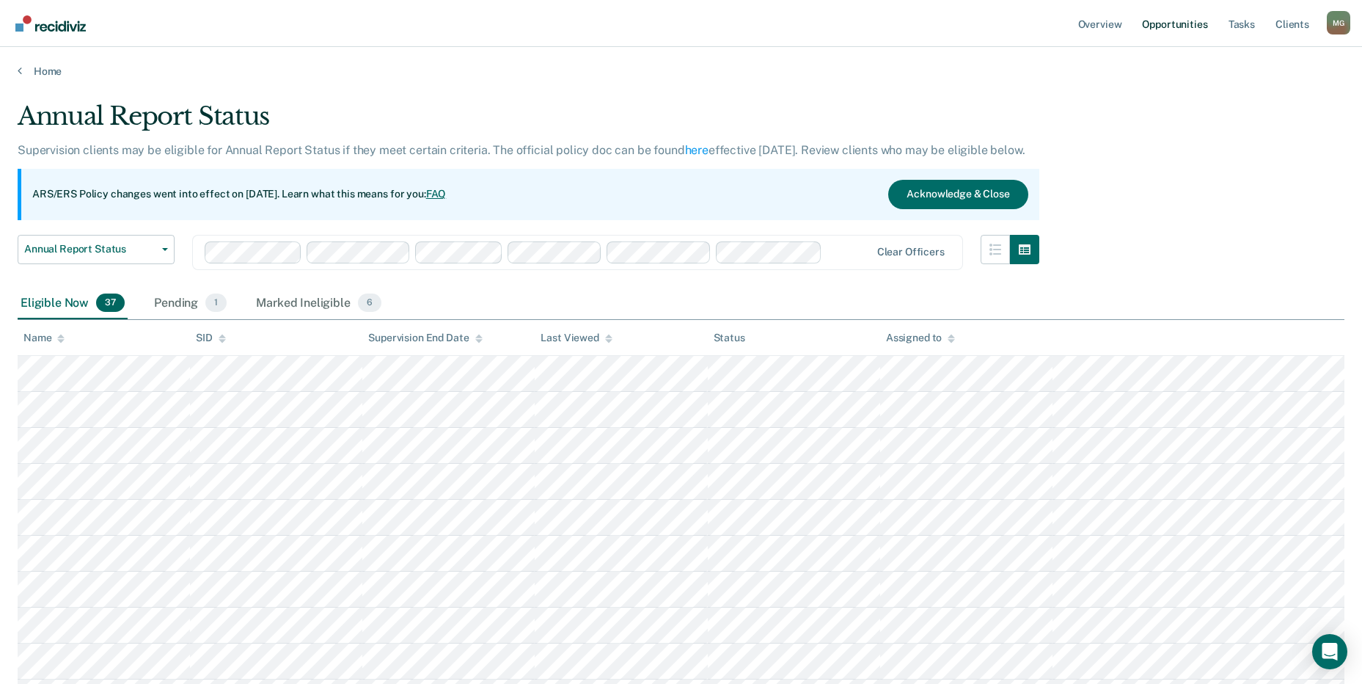
click at [1184, 19] on link "Opportunities" at bounding box center [1174, 23] width 71 height 47
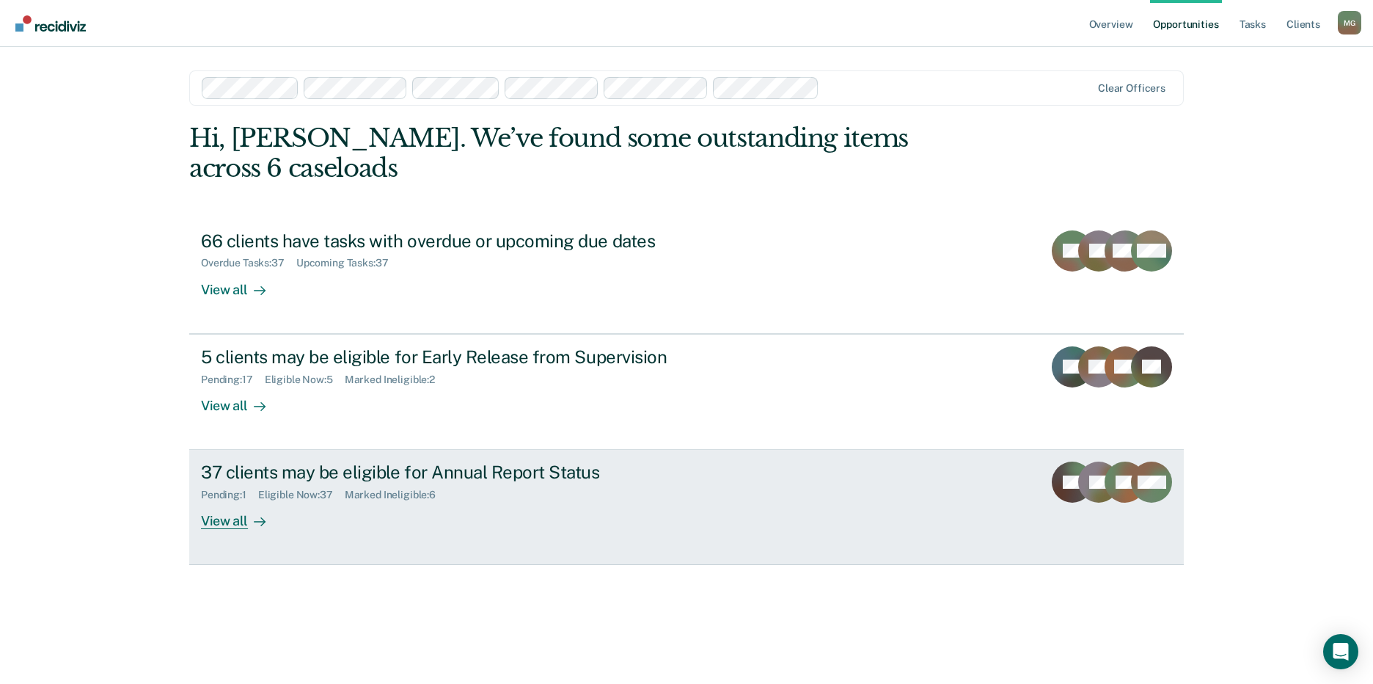
click at [253, 461] on div "37 clients may be eligible for Annual Report Status" at bounding box center [458, 471] width 515 height 21
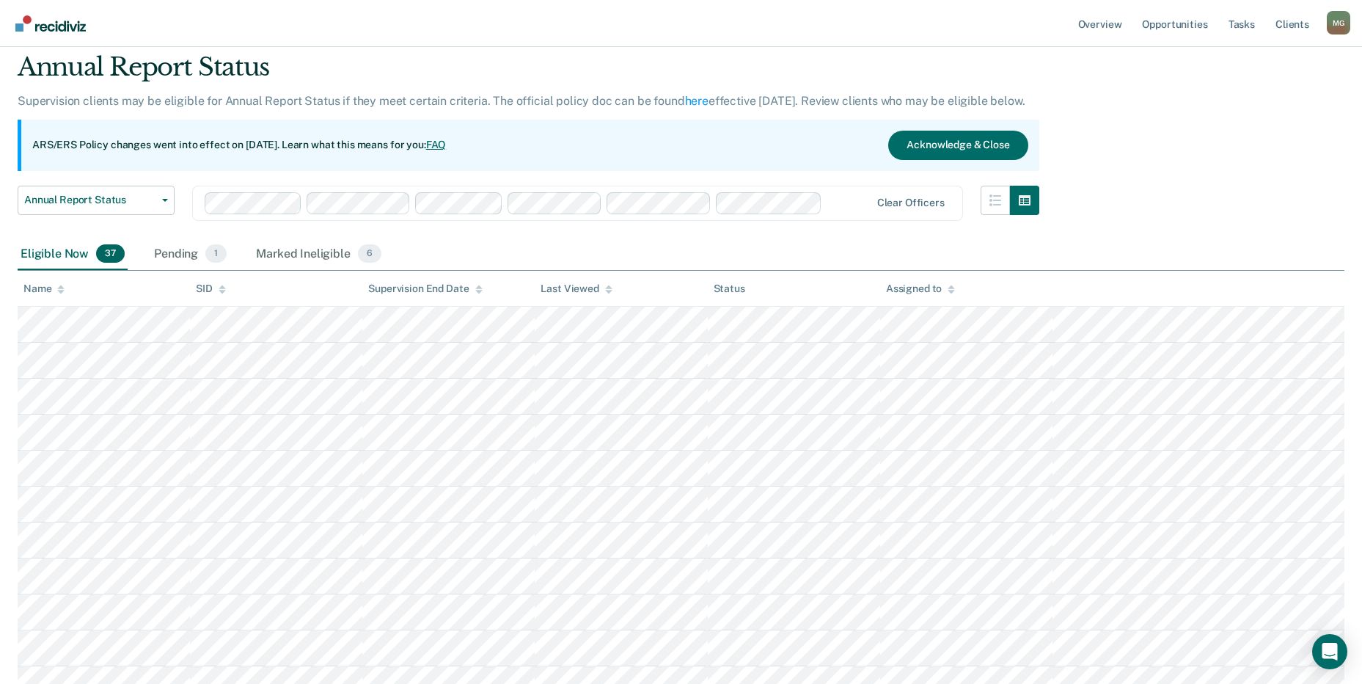
scroll to position [73, 0]
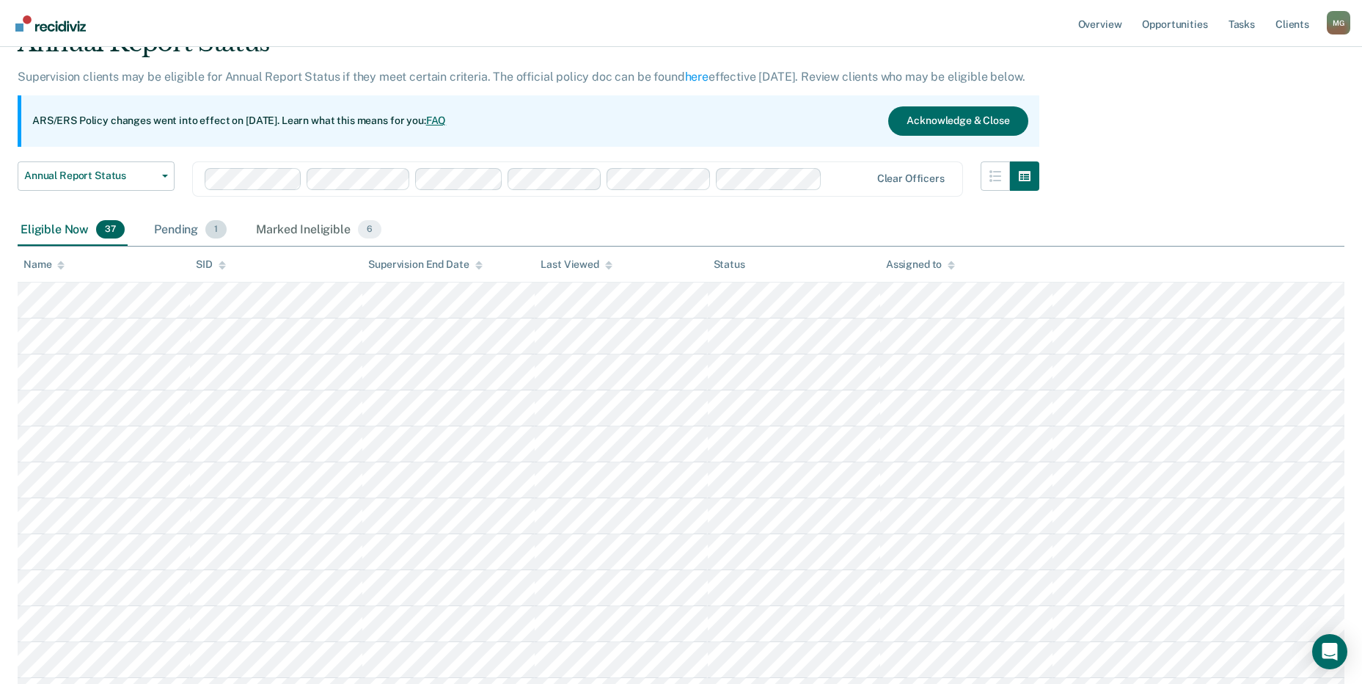
click at [184, 223] on div "Pending 1" at bounding box center [190, 230] width 78 height 32
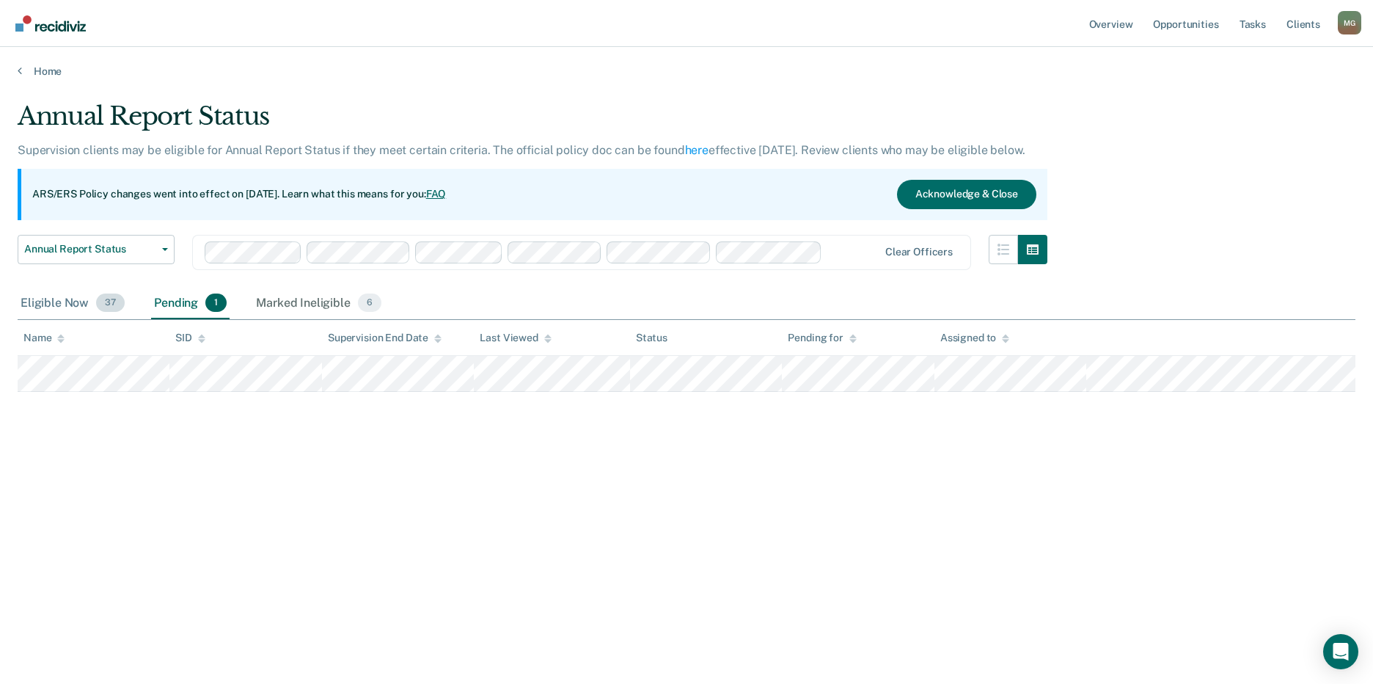
click at [71, 309] on div "Eligible Now 37" at bounding box center [73, 304] width 110 height 32
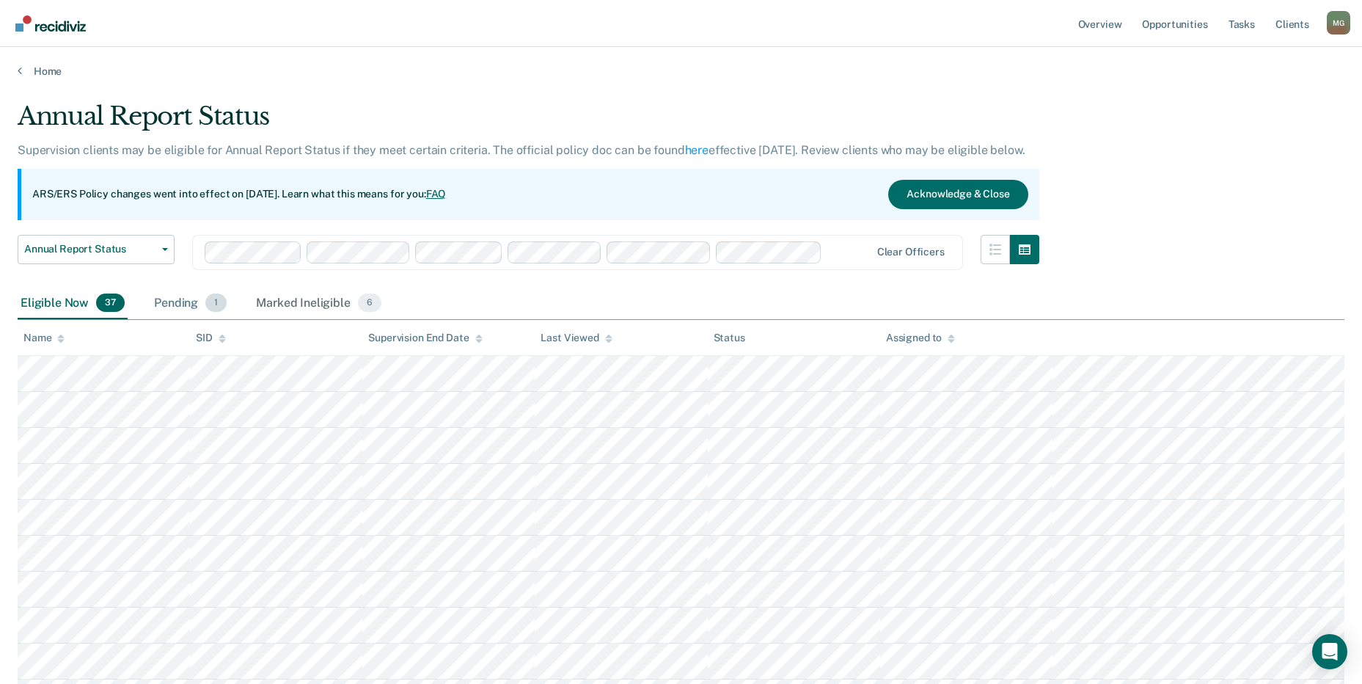
click at [198, 300] on div "Pending 1" at bounding box center [190, 304] width 78 height 32
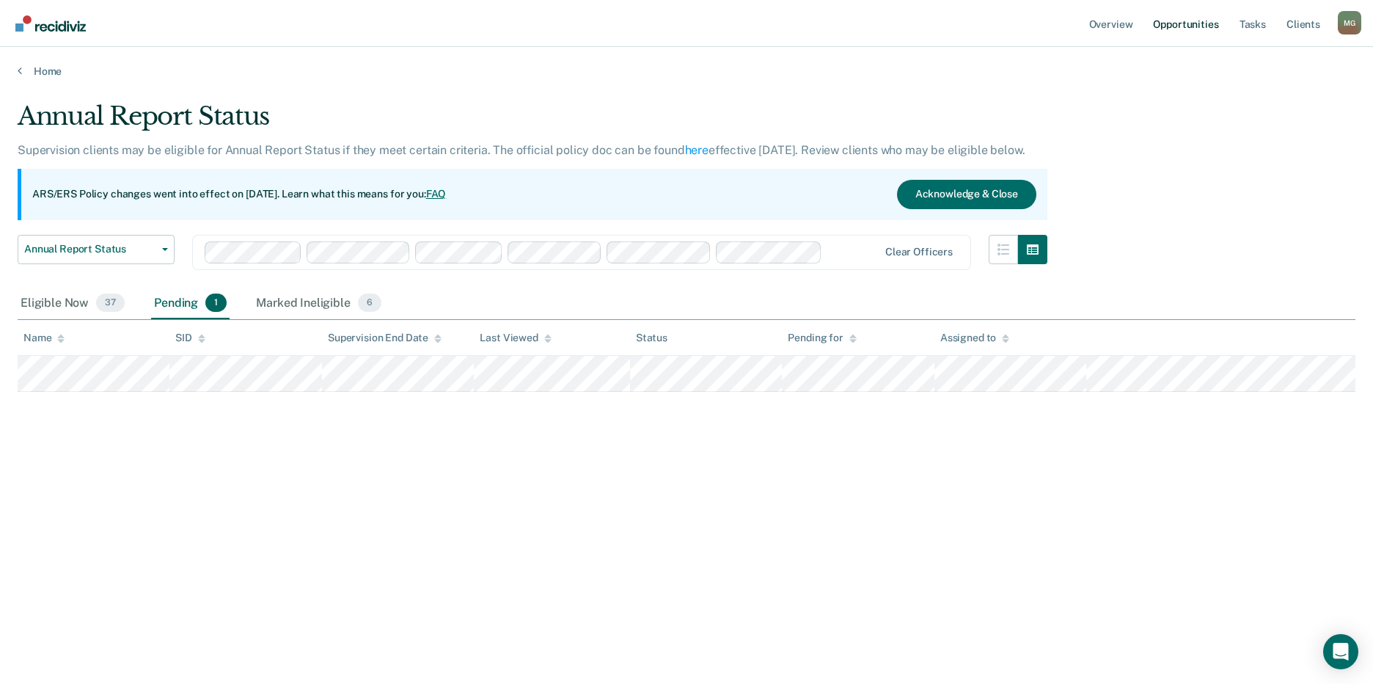
click at [1209, 26] on link "Opportunities" at bounding box center [1185, 23] width 71 height 47
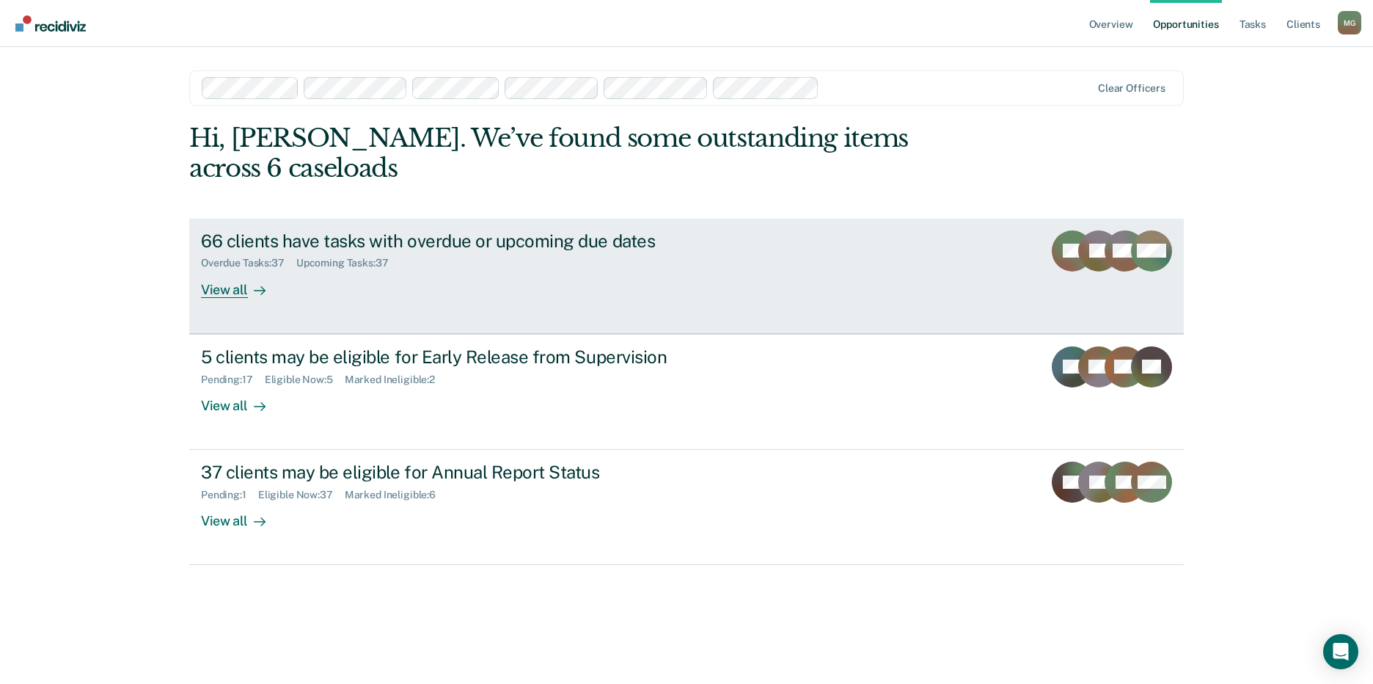
click at [249, 281] on div at bounding box center [257, 289] width 18 height 17
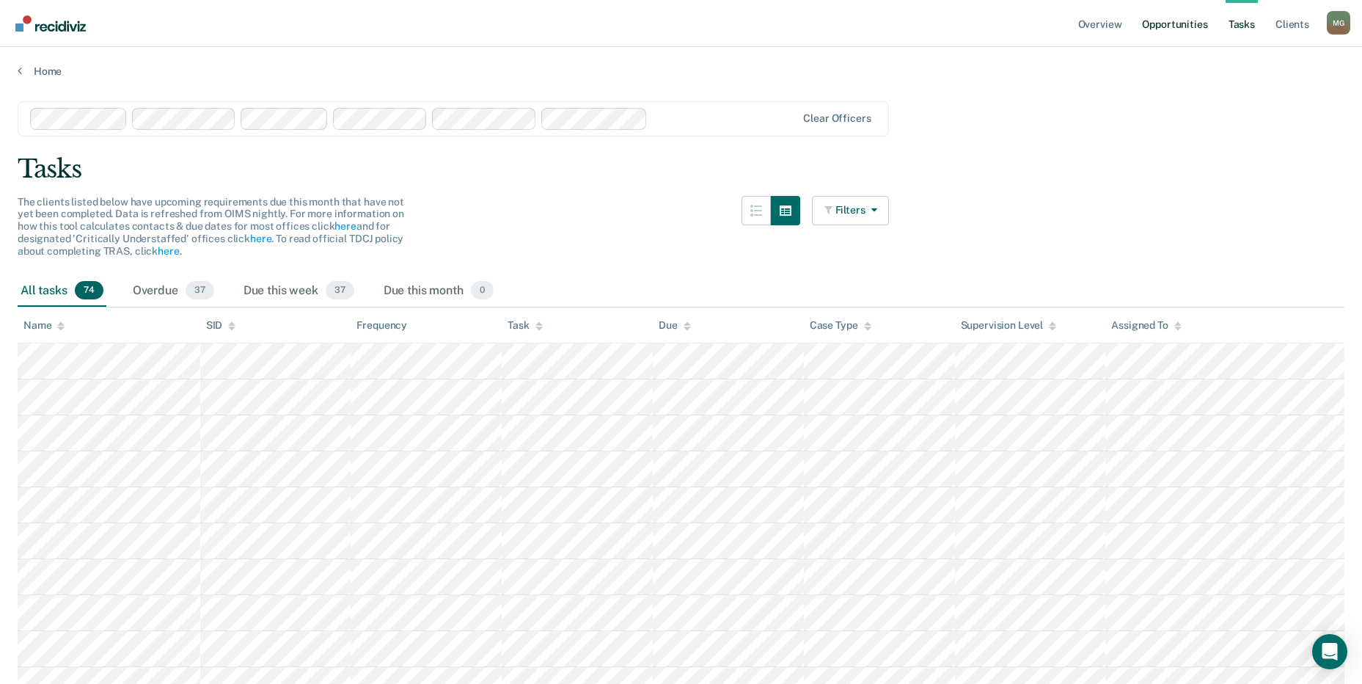
click at [1174, 18] on link "Opportunities" at bounding box center [1174, 23] width 71 height 47
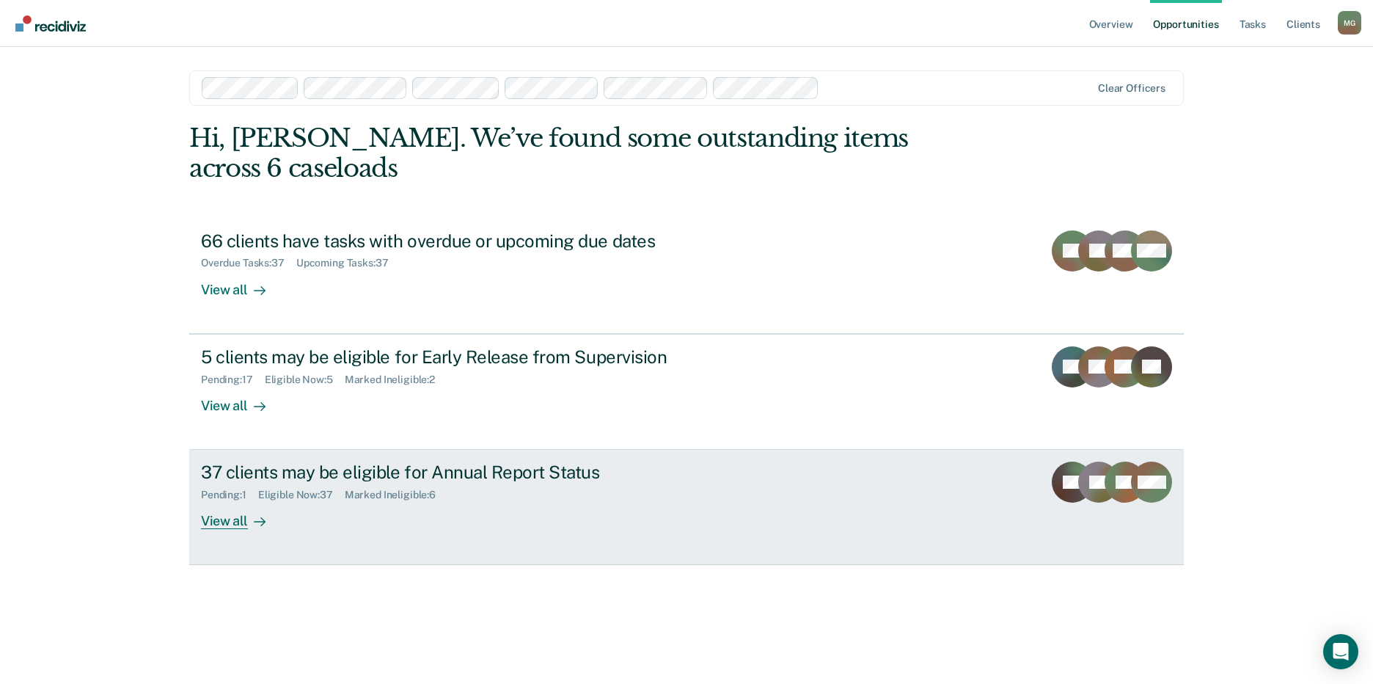
click at [299, 488] on div "37 clients may be eligible for Annual Report Status Pending : 1 Eligible Now : …" at bounding box center [476, 494] width 550 height 67
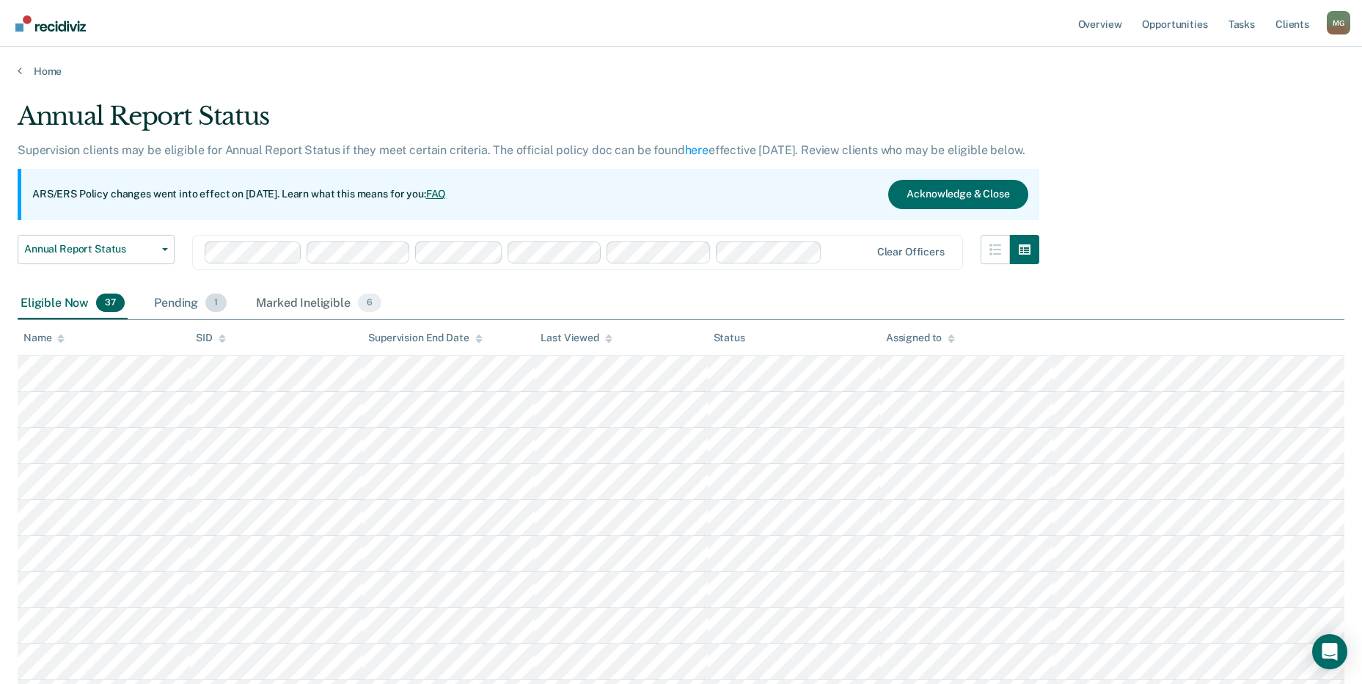
click at [169, 300] on div "Pending 1" at bounding box center [190, 304] width 78 height 32
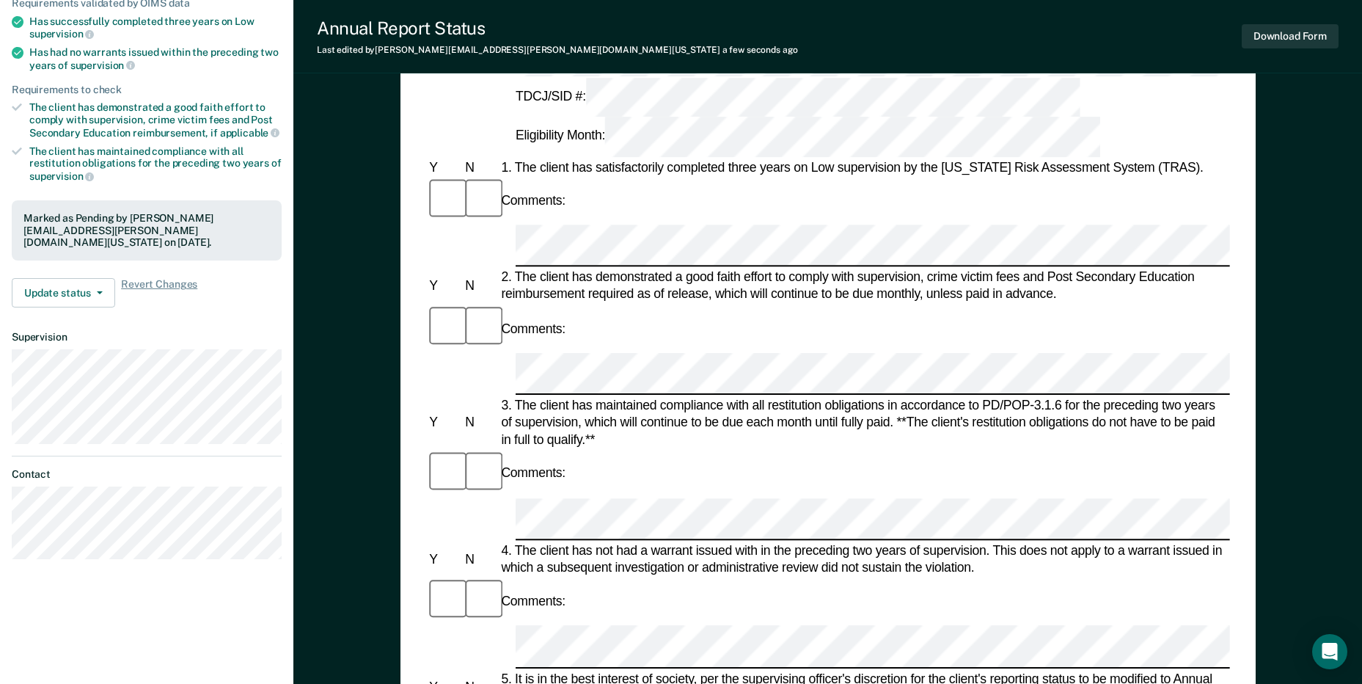
scroll to position [220, 0]
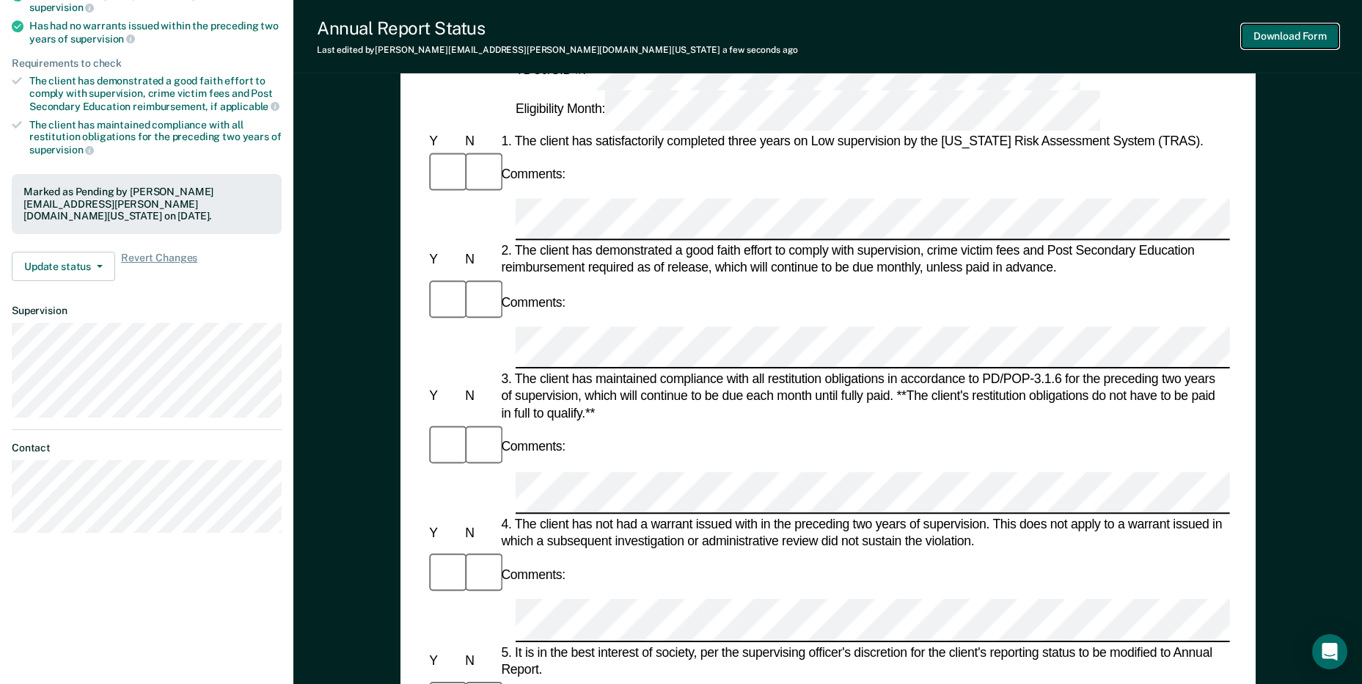
click at [1296, 32] on button "Download Form" at bounding box center [1290, 36] width 97 height 24
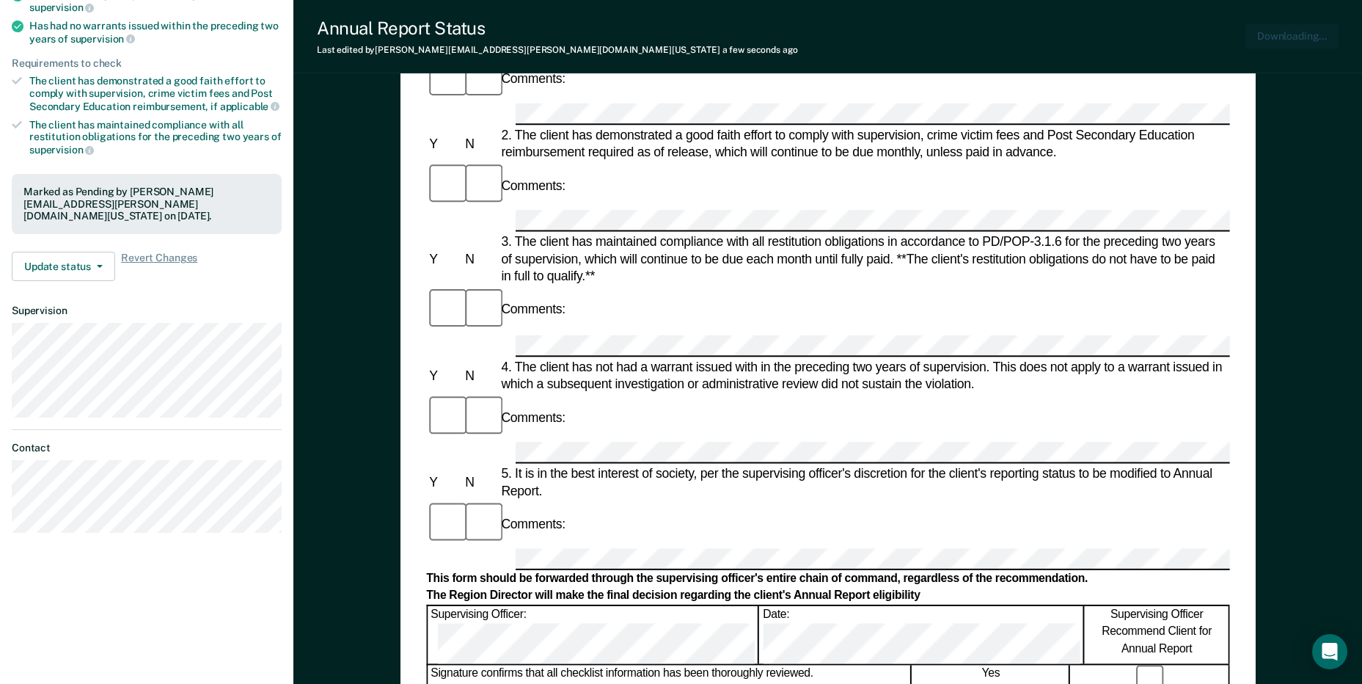
scroll to position [0, 0]
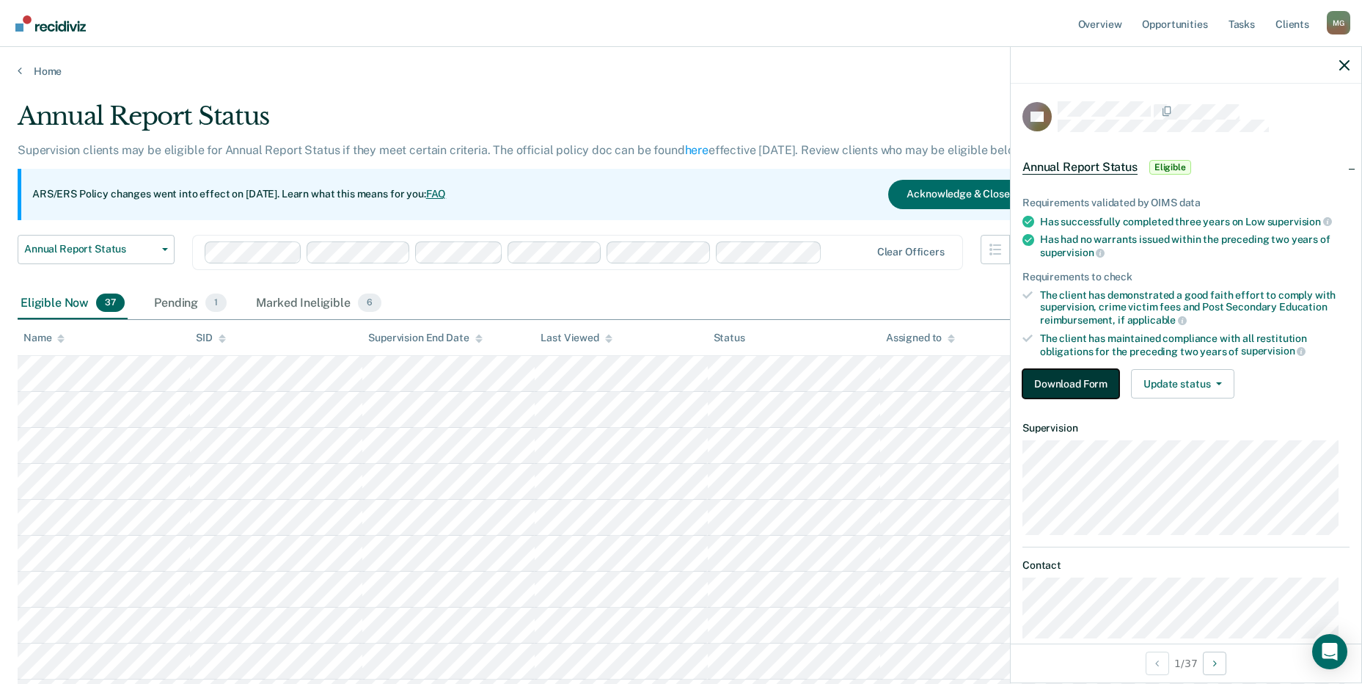
click at [1066, 378] on button "Download Form" at bounding box center [1070, 383] width 97 height 29
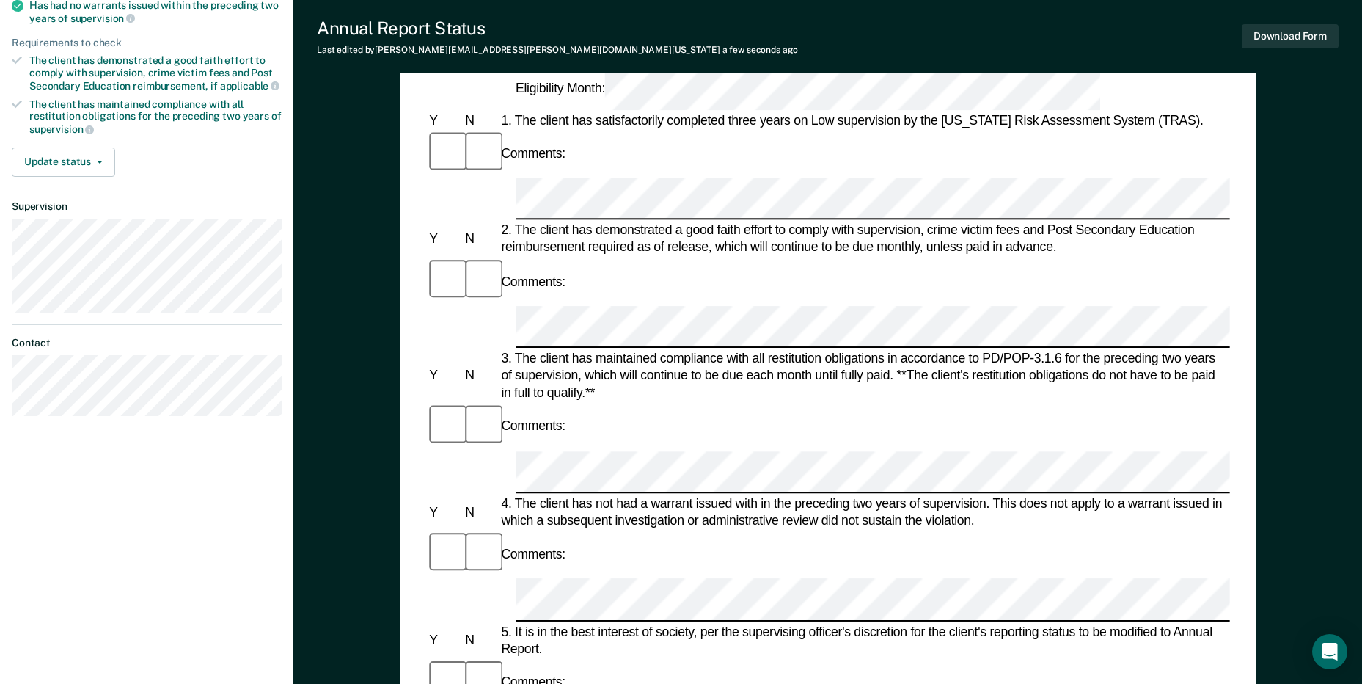
scroll to position [220, 0]
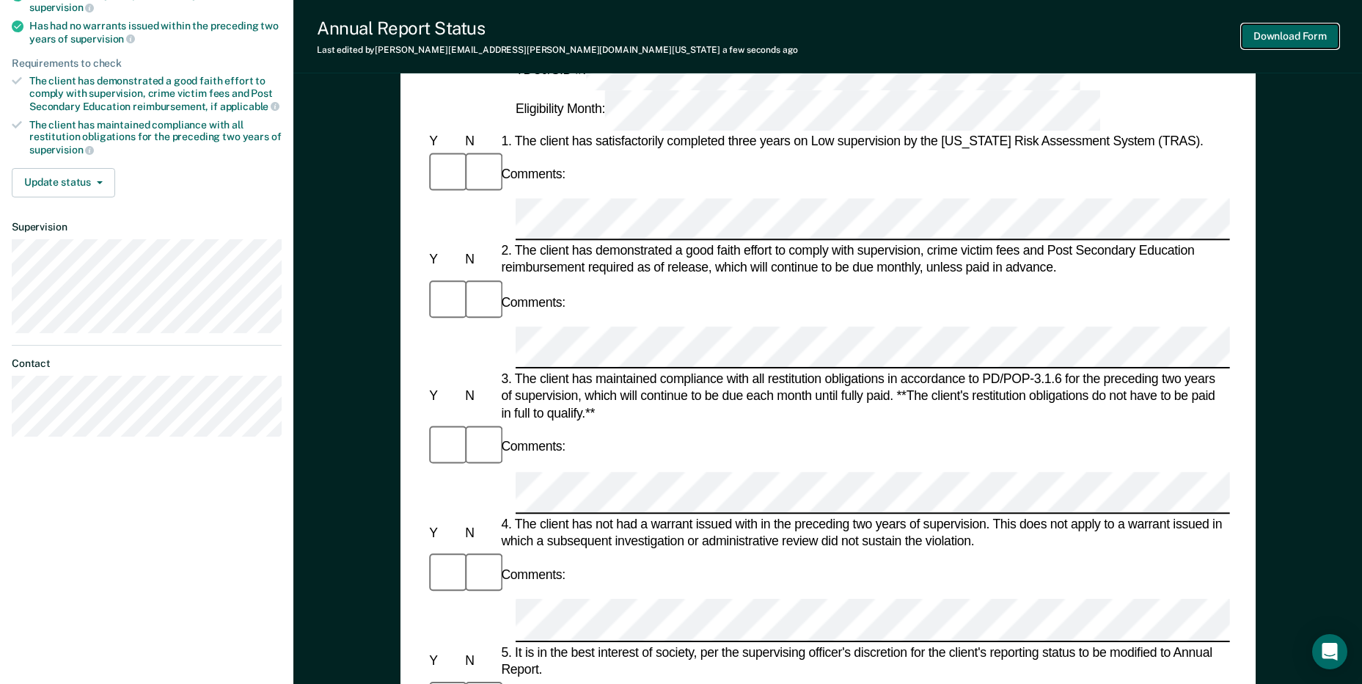
click at [1300, 35] on button "Download Form" at bounding box center [1290, 36] width 97 height 24
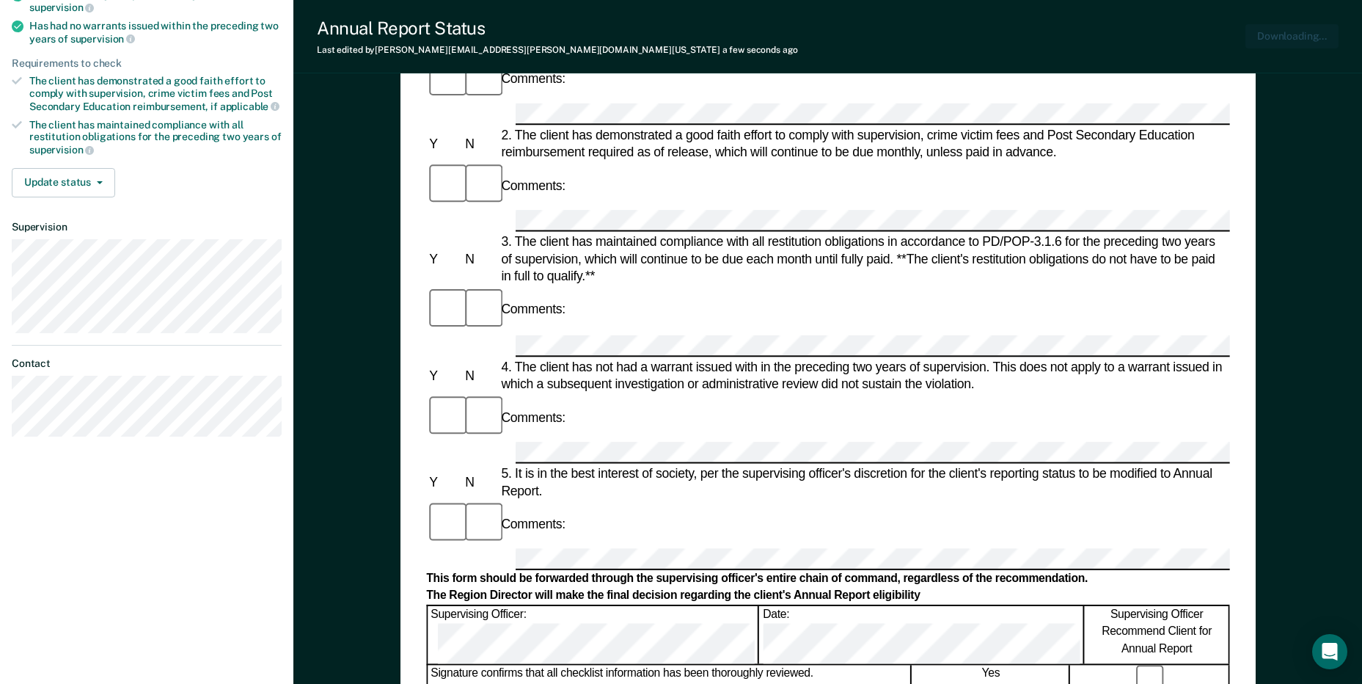
scroll to position [0, 0]
